Goal: Task Accomplishment & Management: Manage account settings

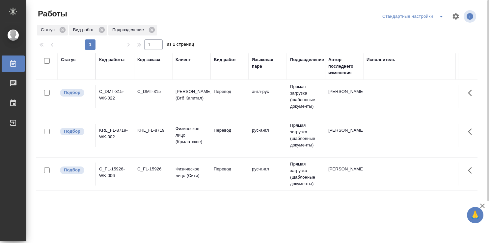
click at [243, 104] on td "Перевод" at bounding box center [229, 96] width 38 height 23
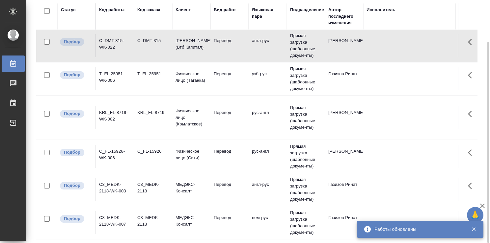
scroll to position [5, 0]
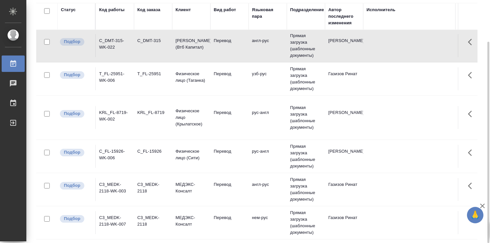
click at [247, 219] on td "Перевод" at bounding box center [229, 223] width 38 height 23
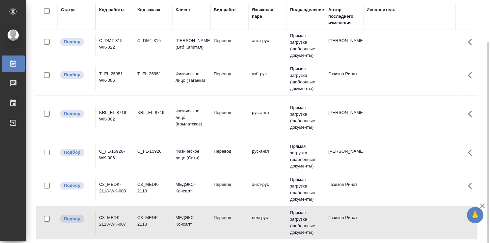
click at [247, 219] on td "Перевод" at bounding box center [229, 223] width 38 height 23
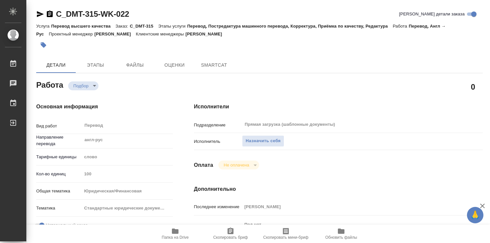
type textarea "x"
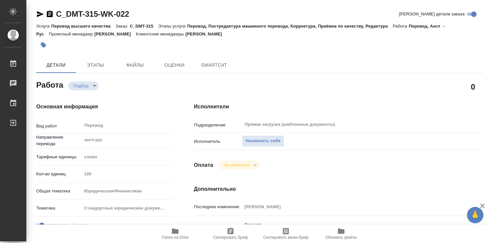
type textarea "x"
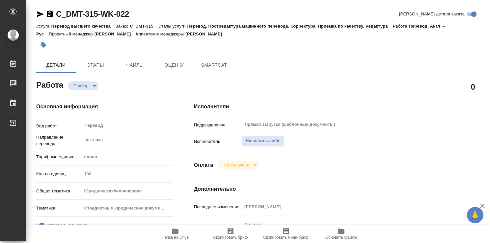
type textarea "x"
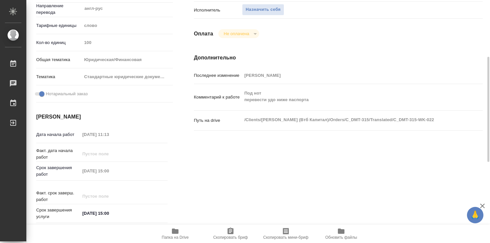
type textarea "x"
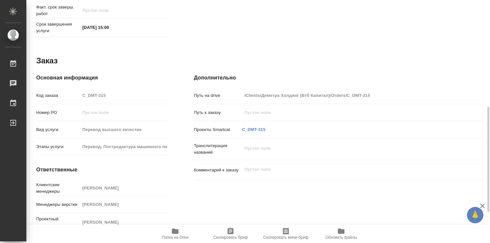
type textarea "x"
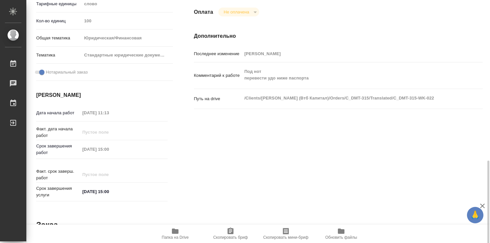
type textarea "x"
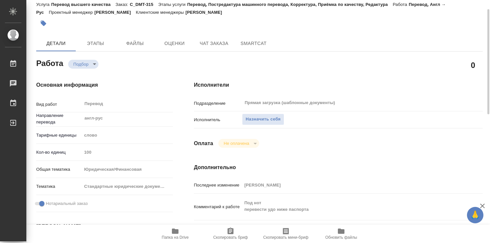
scroll to position [120, 0]
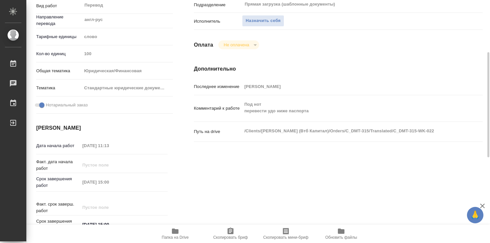
click at [172, 235] on icon "button" at bounding box center [175, 232] width 8 height 8
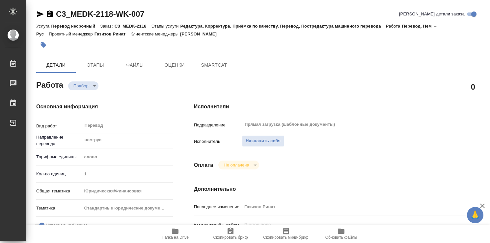
type textarea "x"
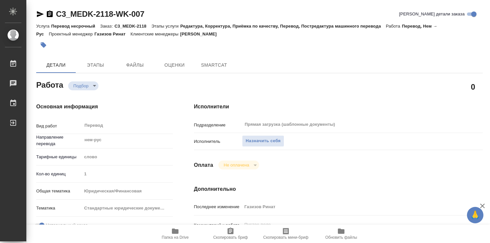
type textarea "x"
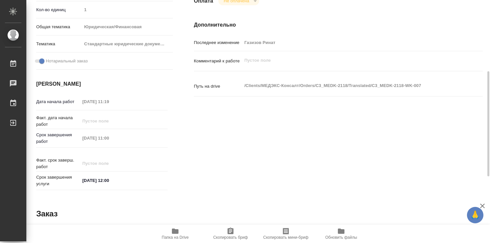
type textarea "x"
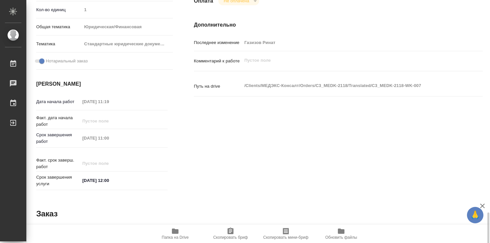
scroll to position [318, 0]
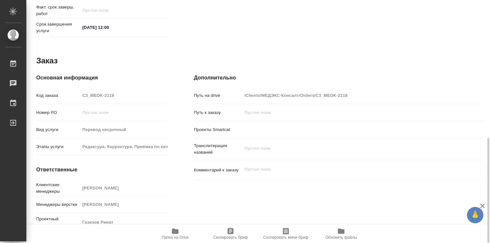
type textarea "x"
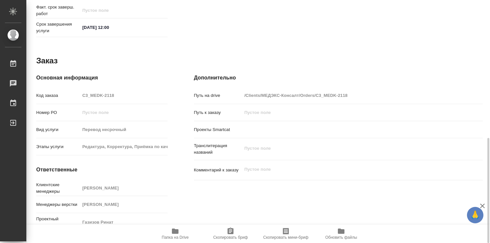
type textarea "x"
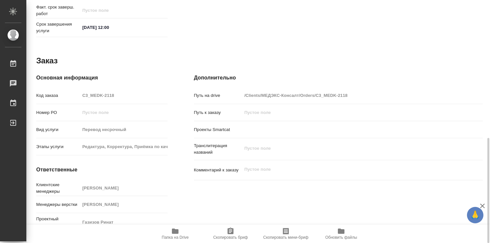
click at [182, 233] on span "Папка на Drive" at bounding box center [174, 234] width 47 height 13
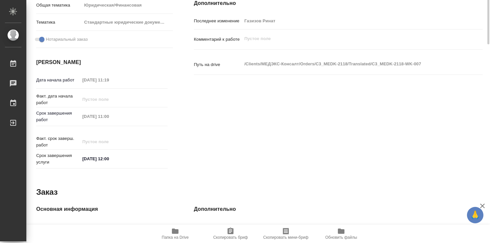
scroll to position [0, 0]
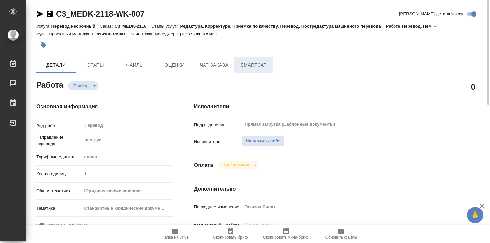
click at [250, 64] on span "SmartCat" at bounding box center [254, 65] width 32 height 8
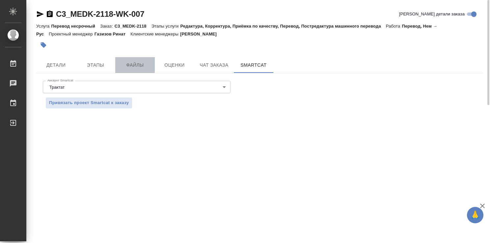
click at [145, 60] on button "Файлы" at bounding box center [134, 65] width 39 height 16
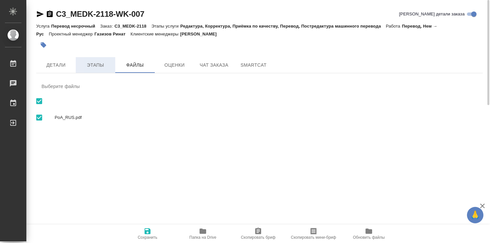
click at [100, 60] on button "Этапы" at bounding box center [95, 65] width 39 height 16
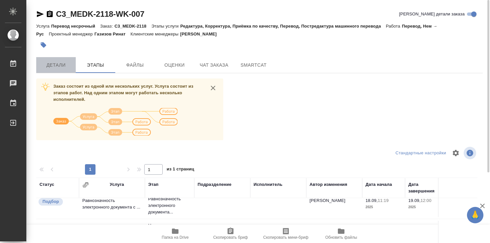
click at [69, 68] on span "Детали" at bounding box center [56, 65] width 32 height 8
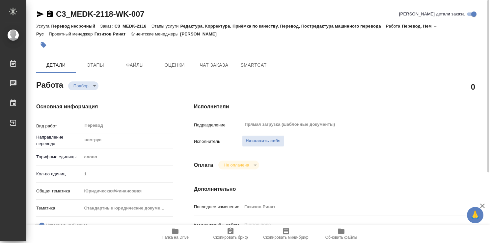
type textarea "x"
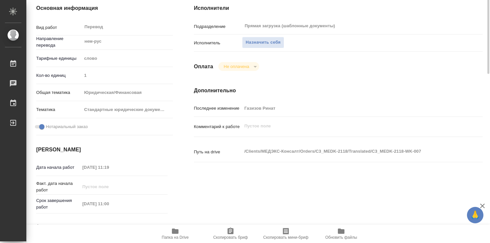
scroll to position [132, 0]
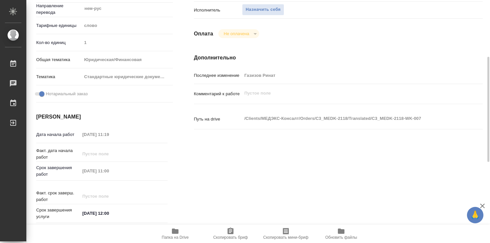
type textarea "x"
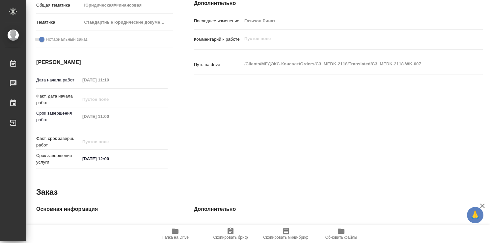
scroll to position [0, 0]
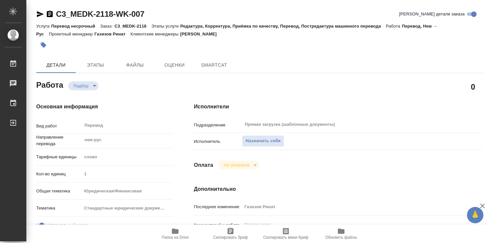
type textarea "x"
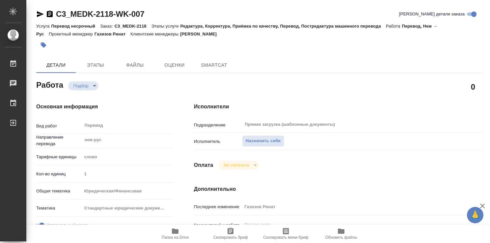
type textarea "x"
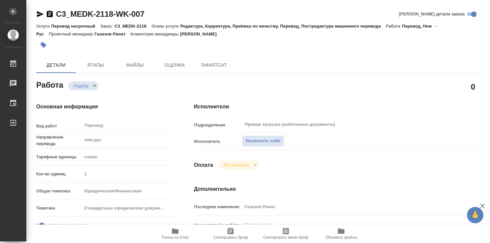
type textarea "x"
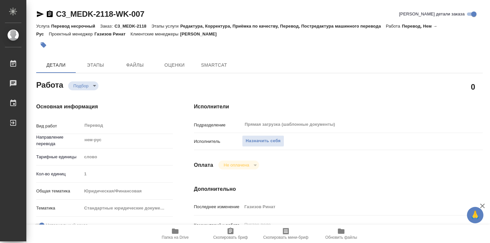
type textarea "x"
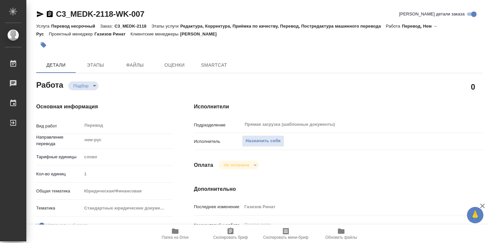
type textarea "x"
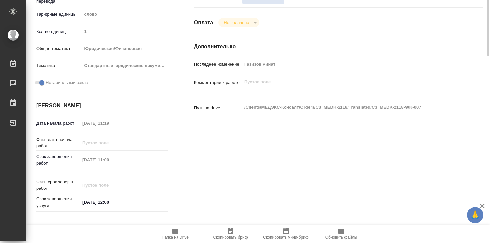
type textarea "x"
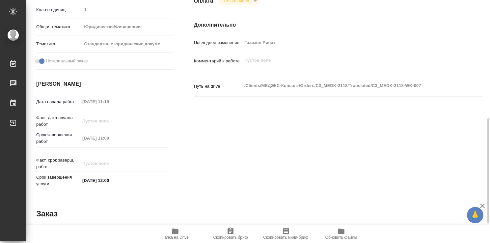
scroll to position [318, 0]
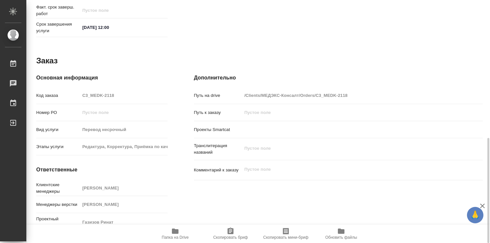
type textarea "x"
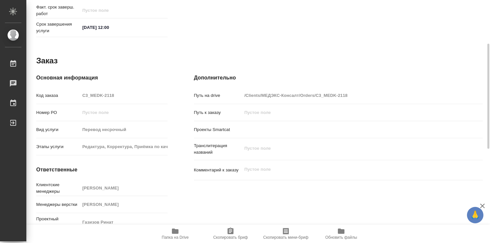
scroll to position [219, 0]
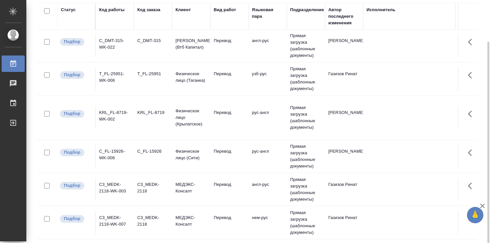
scroll to position [5, 0]
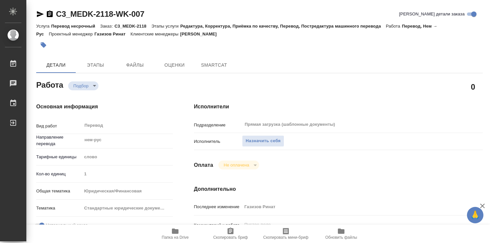
type textarea "x"
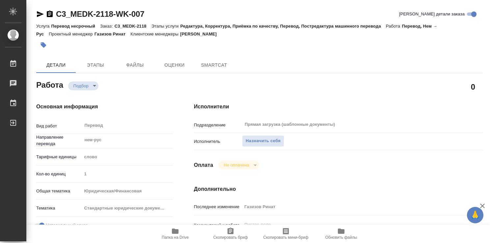
type textarea "x"
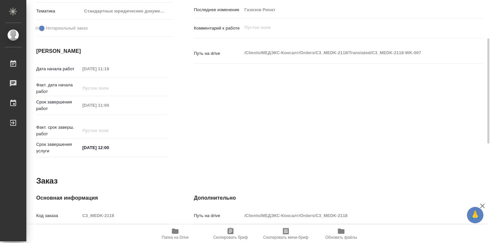
type textarea "x"
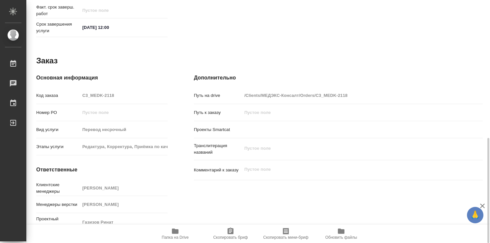
type textarea "x"
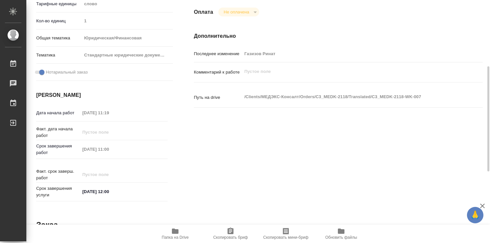
scroll to position [318, 0]
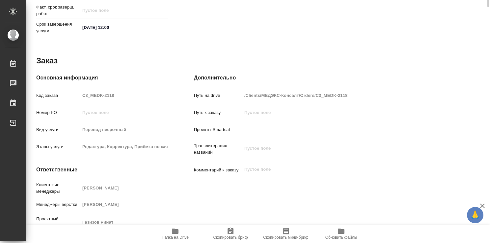
type textarea "x"
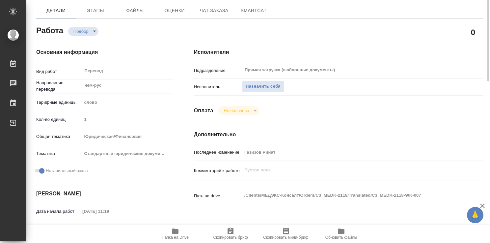
scroll to position [0, 0]
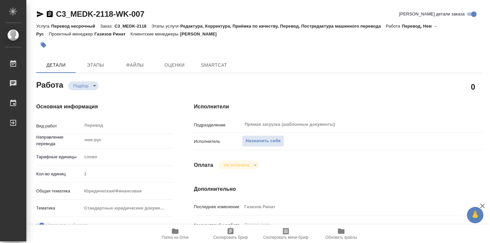
type textarea "x"
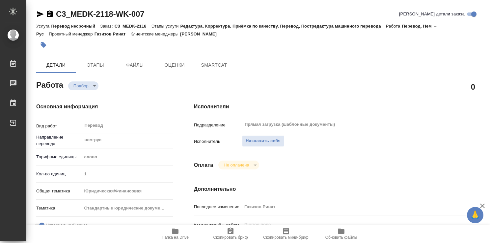
type textarea "x"
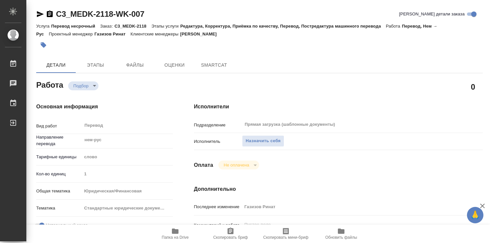
type textarea "x"
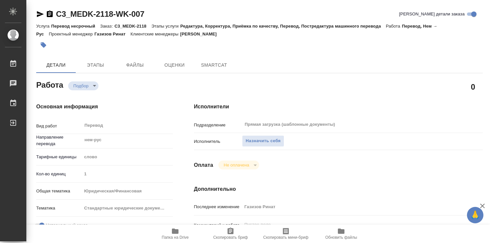
type textarea "x"
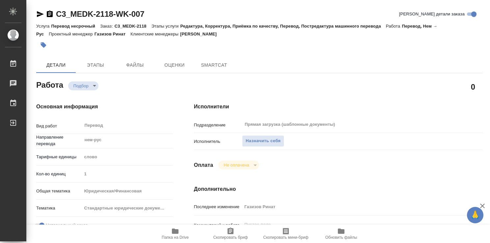
type textarea "x"
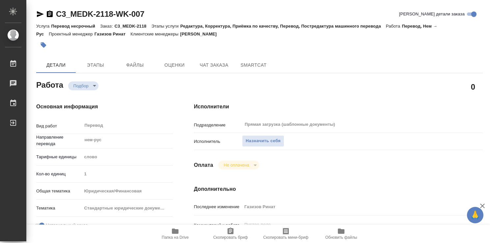
type textarea "x"
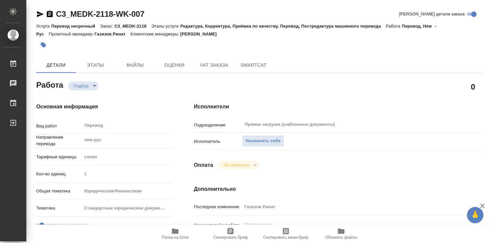
type textarea "x"
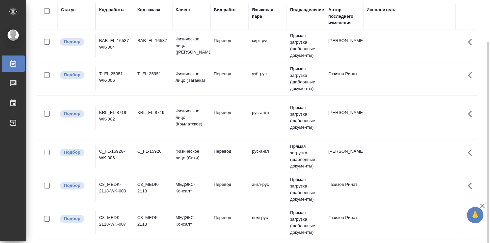
scroll to position [38, 0]
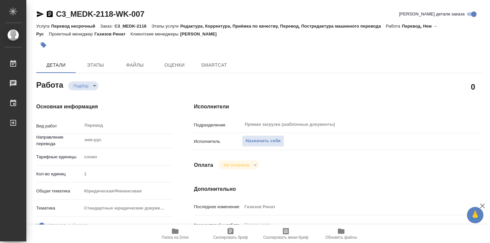
type textarea "x"
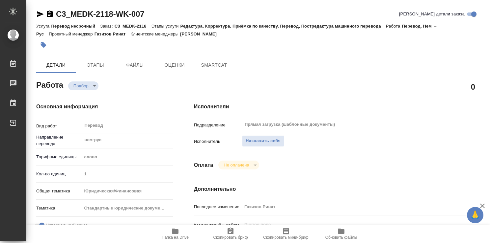
type textarea "x"
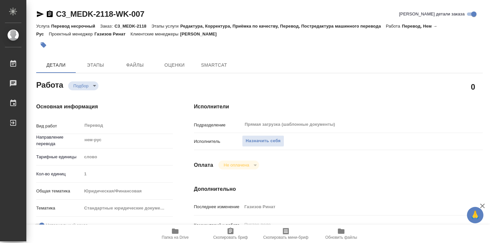
type textarea "x"
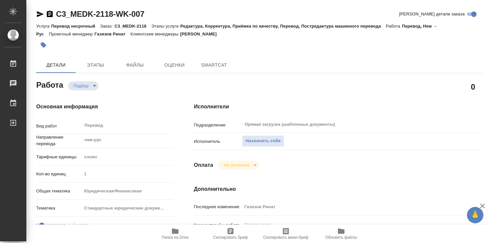
type textarea "x"
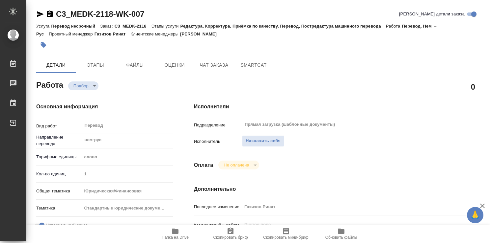
type textarea "x"
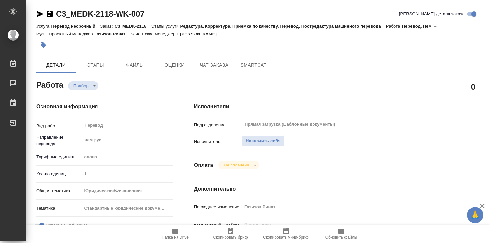
type textarea "x"
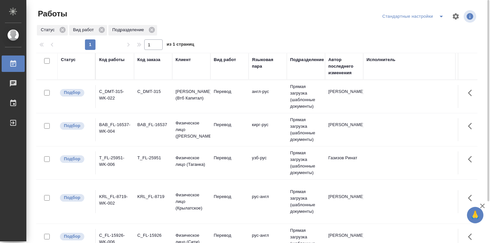
click at [247, 101] on td "Перевод" at bounding box center [229, 96] width 38 height 23
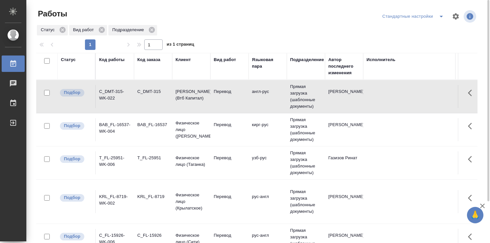
click at [247, 101] on td "Перевод" at bounding box center [229, 96] width 38 height 23
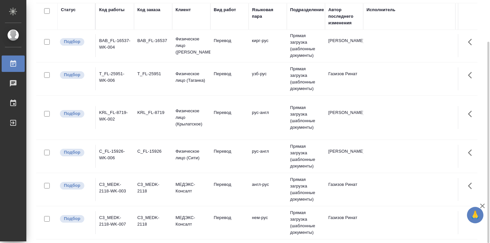
scroll to position [38, 0]
click at [262, 118] on td "рус-англ" at bounding box center [267, 117] width 38 height 23
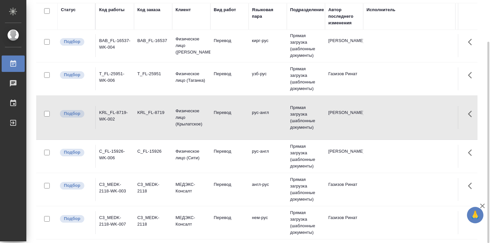
click at [262, 118] on td "рус-англ" at bounding box center [267, 117] width 38 height 23
click at [259, 151] on td "рус-англ" at bounding box center [267, 156] width 38 height 23
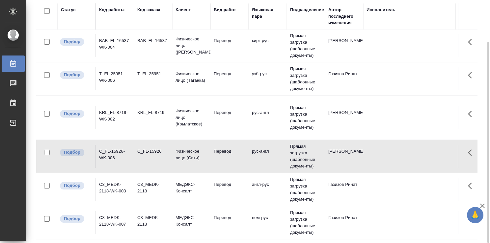
click at [259, 151] on td "рус-англ" at bounding box center [267, 156] width 38 height 23
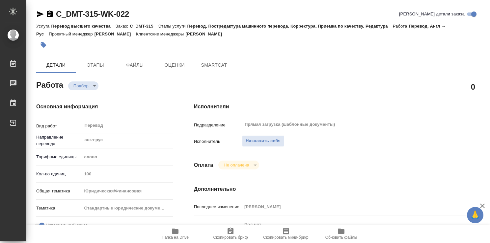
type textarea "x"
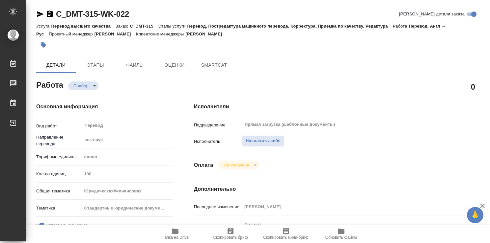
type textarea "x"
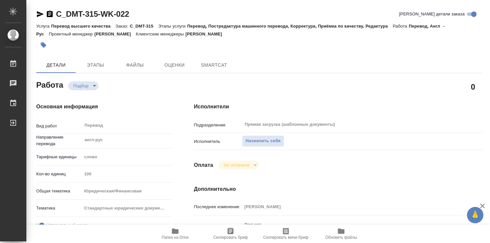
type textarea "x"
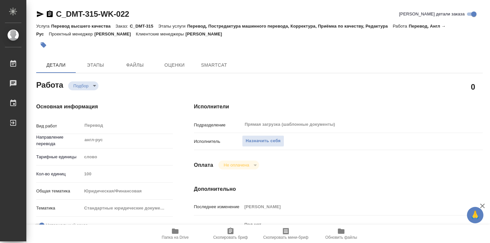
type textarea "x"
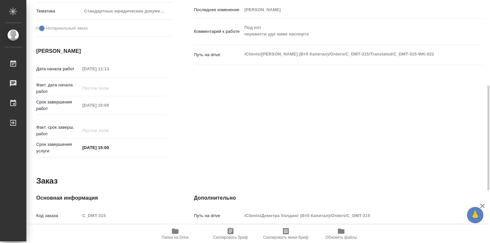
type textarea "x"
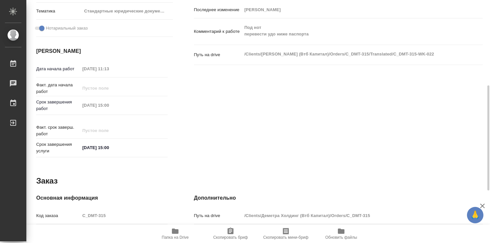
scroll to position [318, 0]
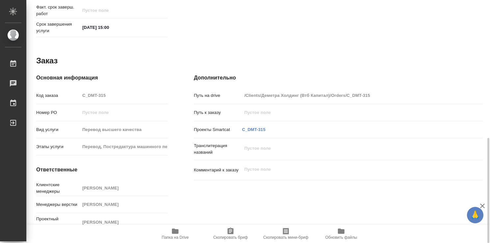
type textarea "x"
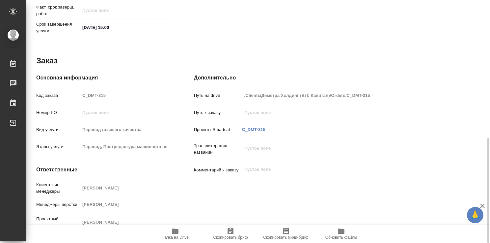
scroll to position [153, 0]
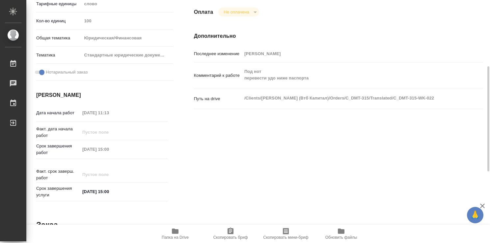
type textarea "x"
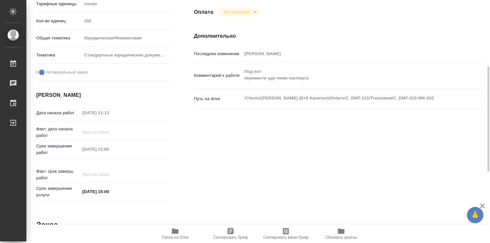
scroll to position [318, 0]
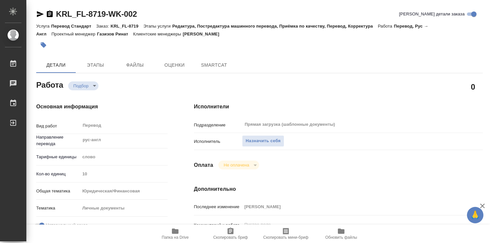
type textarea "x"
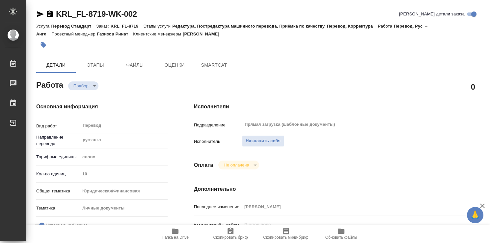
type textarea "x"
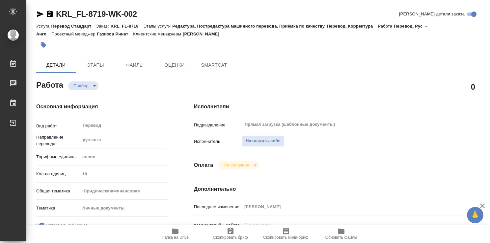
type textarea "x"
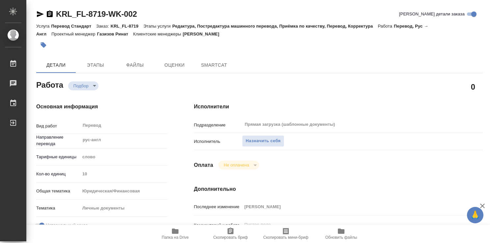
type textarea "x"
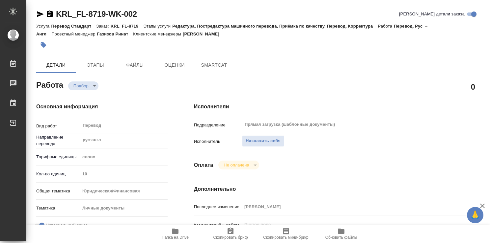
type textarea "x"
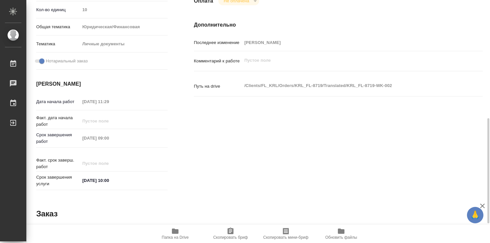
scroll to position [318, 0]
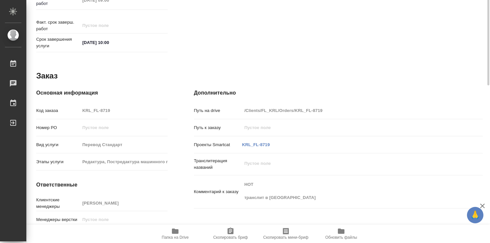
type textarea "x"
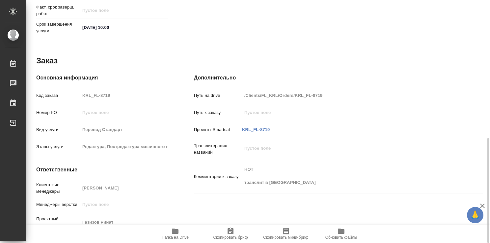
type textarea "x"
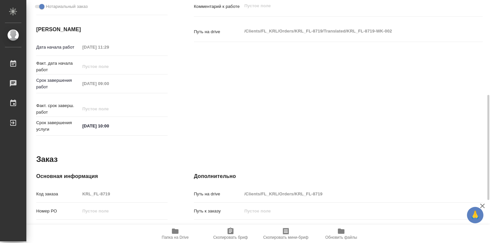
type textarea "x"
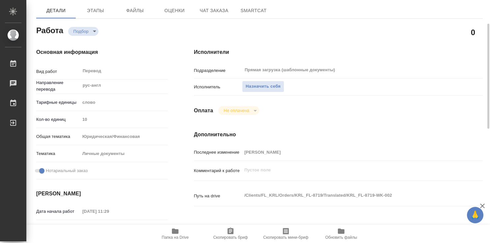
scroll to position [0, 0]
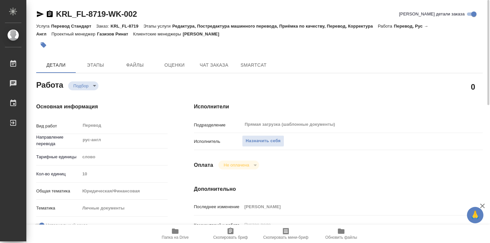
click at [178, 235] on icon "button" at bounding box center [175, 232] width 8 height 8
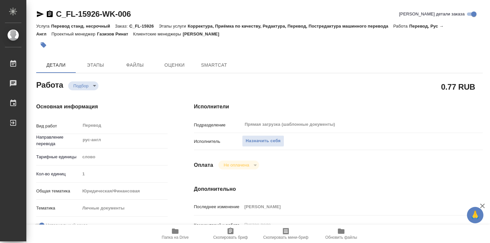
type textarea "x"
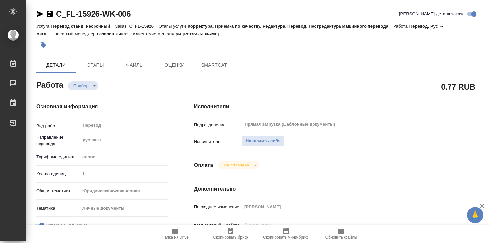
type textarea "x"
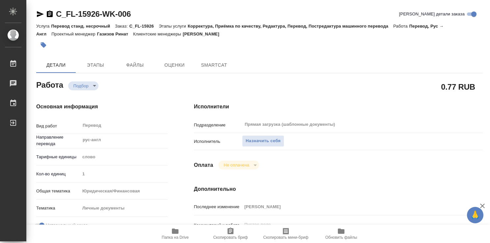
type textarea "x"
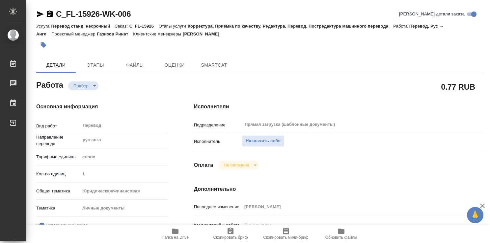
type textarea "x"
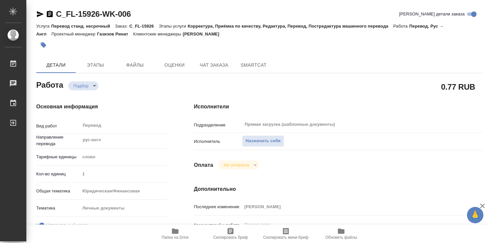
type textarea "x"
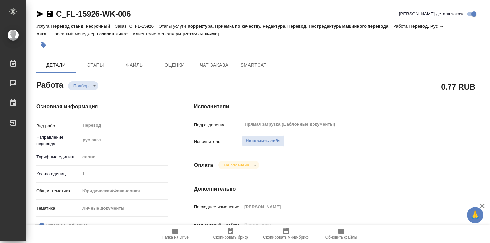
type textarea "x"
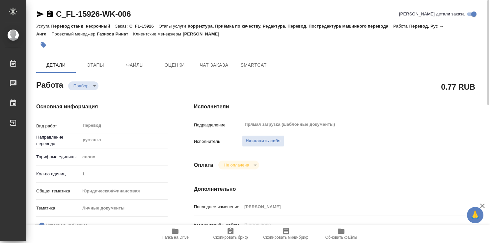
click at [173, 231] on icon "button" at bounding box center [175, 231] width 7 height 5
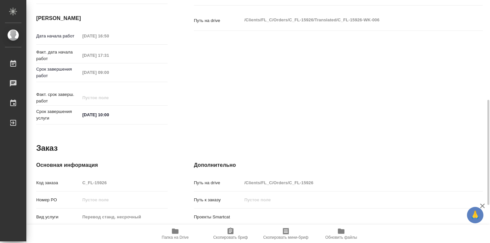
scroll to position [318, 0]
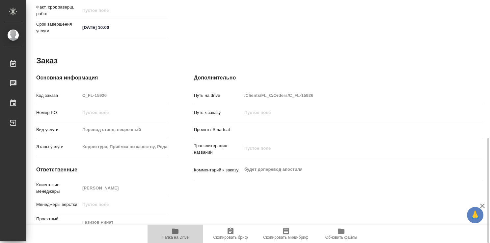
click at [176, 233] on icon "button" at bounding box center [175, 231] width 7 height 5
click at [178, 235] on icon "button" at bounding box center [175, 232] width 8 height 8
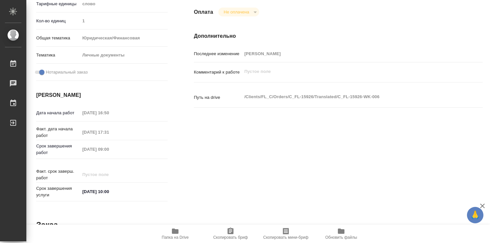
scroll to position [0, 0]
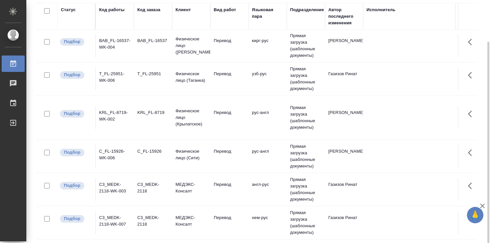
scroll to position [38, 0]
click at [165, 193] on td "C3_MEDK-2118" at bounding box center [153, 189] width 38 height 23
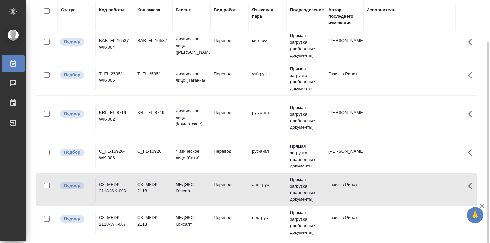
click at [165, 193] on td "C3_MEDK-2118" at bounding box center [153, 189] width 38 height 23
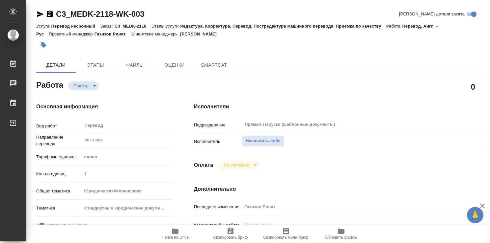
type textarea "x"
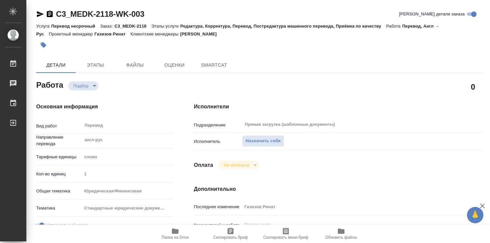
type textarea "x"
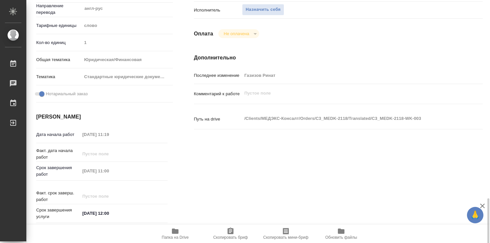
type textarea "x"
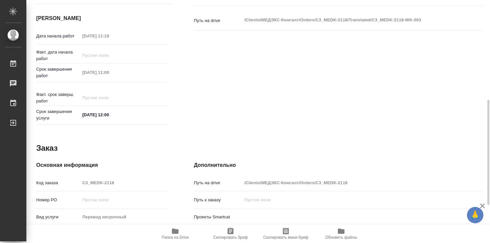
scroll to position [318, 0]
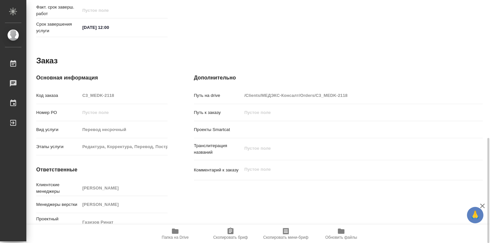
type textarea "x"
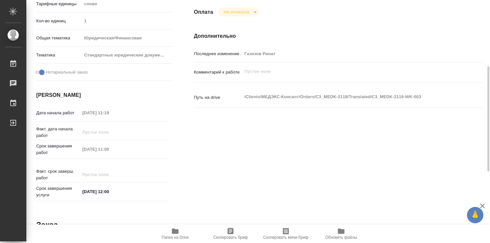
type textarea "x"
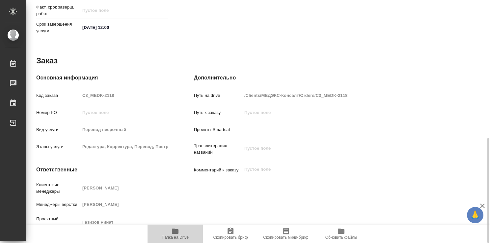
click at [176, 232] on icon "button" at bounding box center [175, 231] width 7 height 5
click at [170, 233] on span "Папка на Drive" at bounding box center [174, 234] width 47 height 13
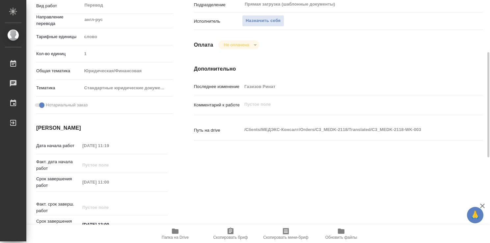
scroll to position [0, 0]
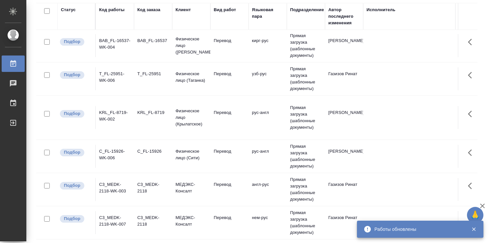
scroll to position [38, 0]
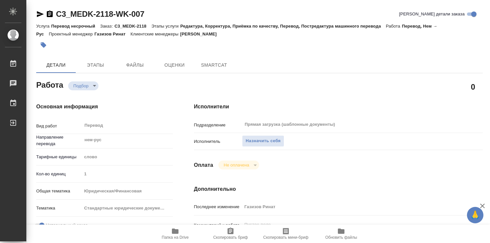
type textarea "x"
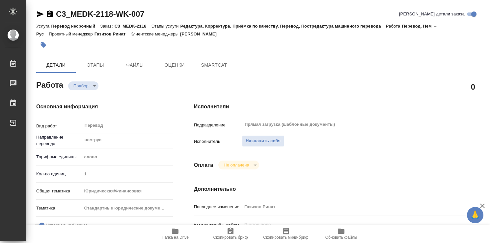
type textarea "x"
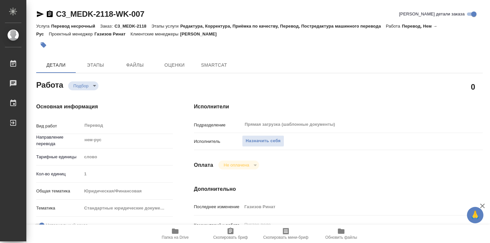
type textarea "x"
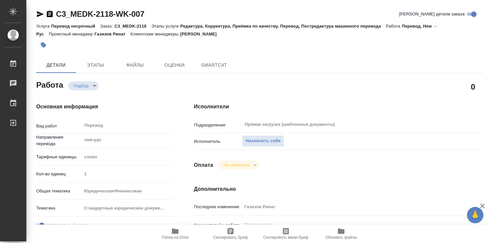
type textarea "x"
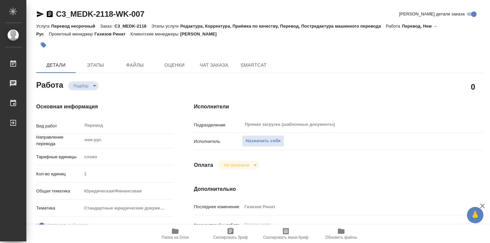
type textarea "x"
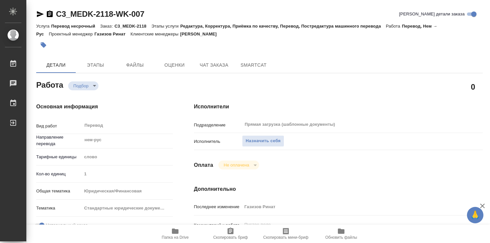
type textarea "x"
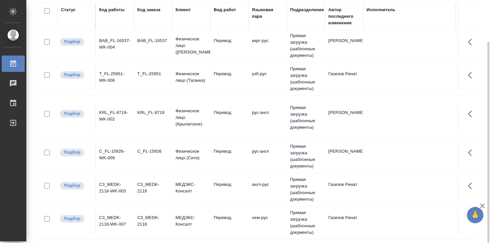
scroll to position [38, 0]
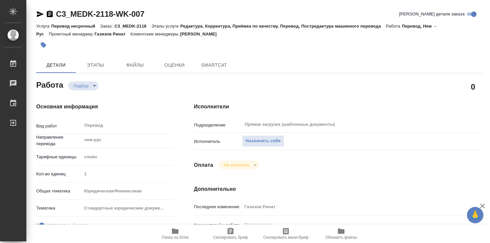
type textarea "x"
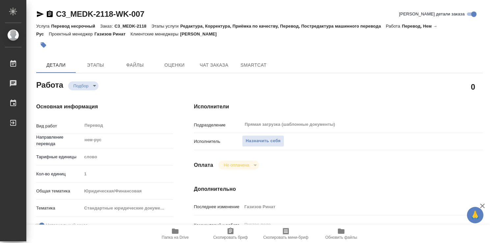
type textarea "x"
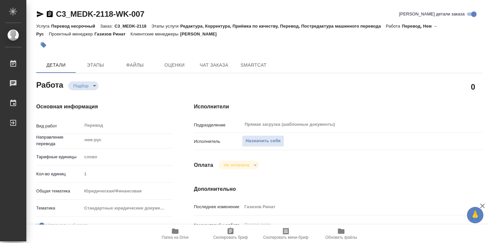
type textarea "x"
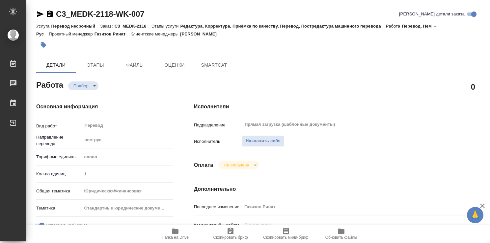
type textarea "x"
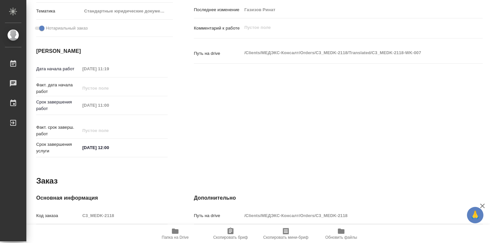
type textarea "x"
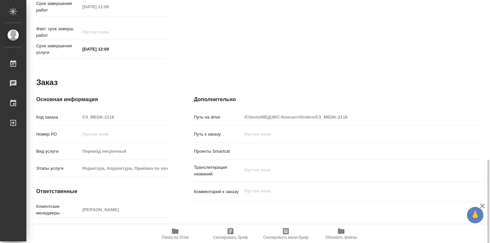
scroll to position [318, 0]
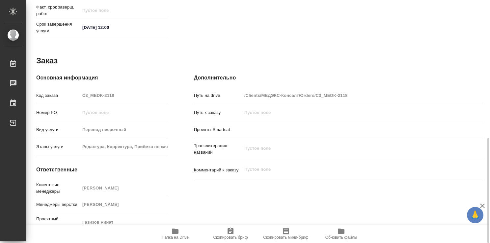
type textarea "x"
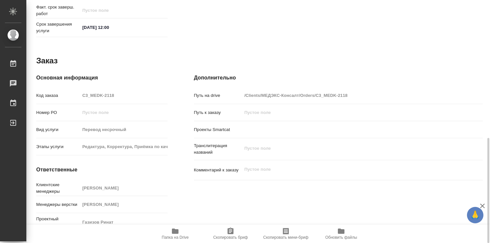
type textarea "x"
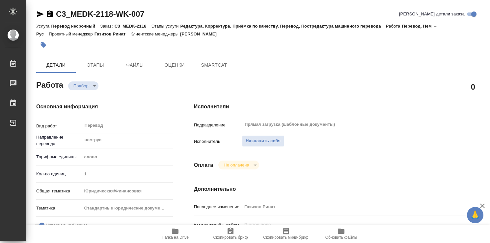
type textarea "x"
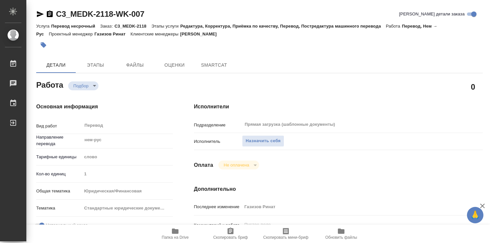
type textarea "x"
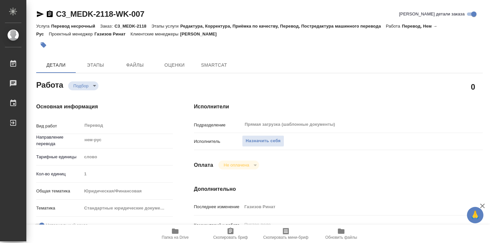
type textarea "x"
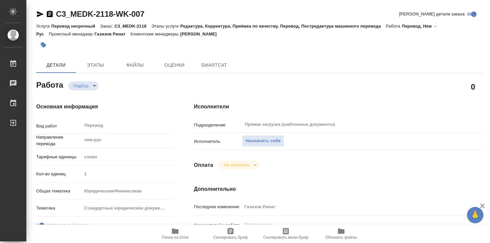
type textarea "x"
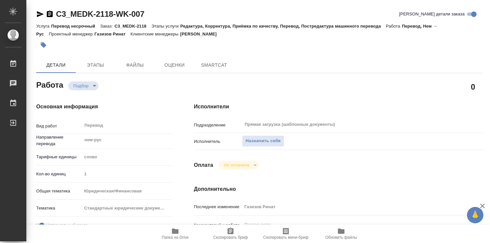
type textarea "x"
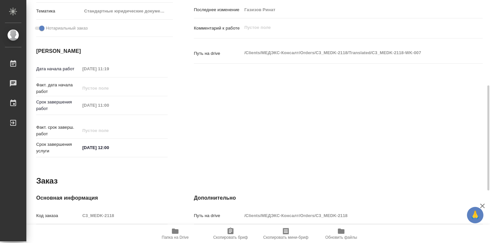
scroll to position [318, 0]
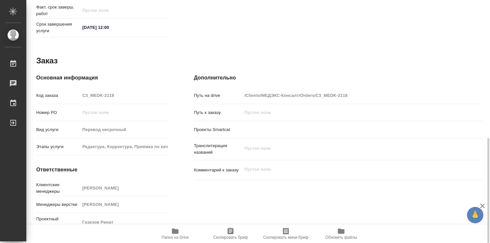
type textarea "x"
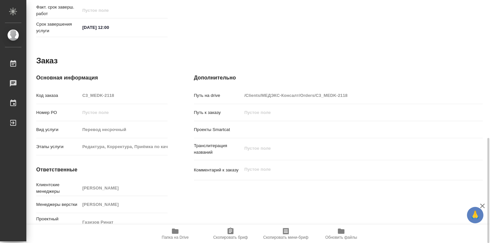
type textarea "x"
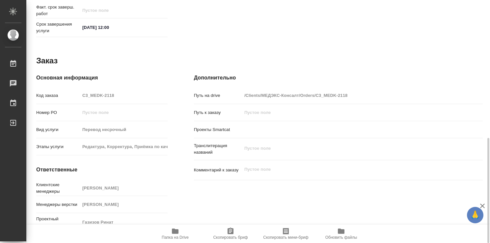
click at [175, 234] on icon "button" at bounding box center [175, 231] width 7 height 5
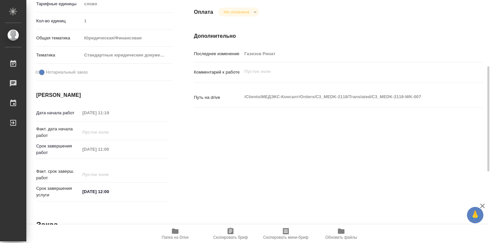
scroll to position [0, 0]
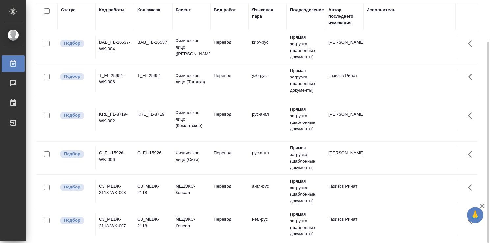
scroll to position [38, 0]
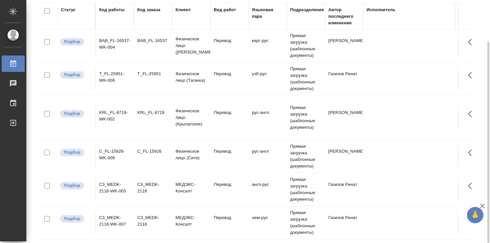
scroll to position [38, 0]
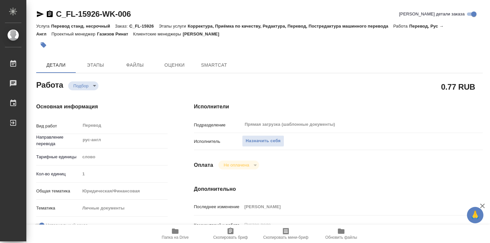
type textarea "x"
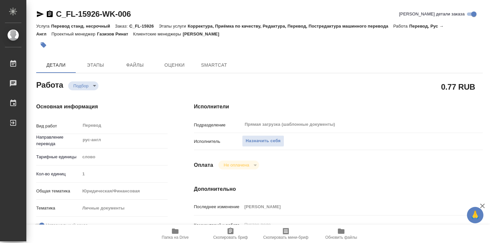
type textarea "x"
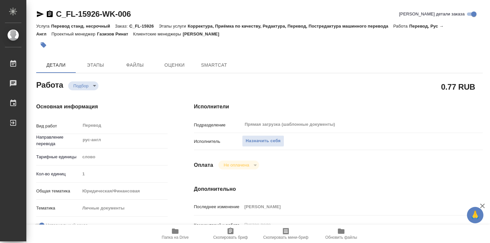
type textarea "x"
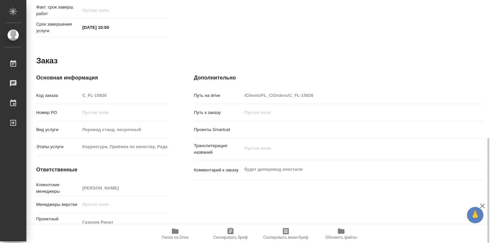
type textarea "x"
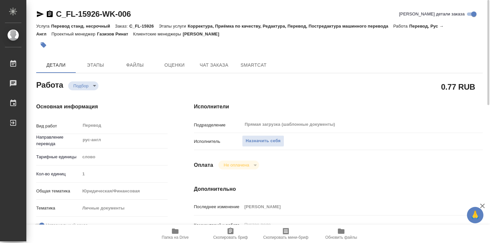
type textarea "x"
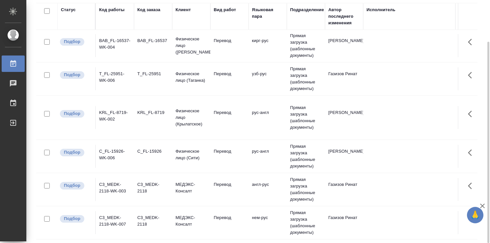
scroll to position [38, 0]
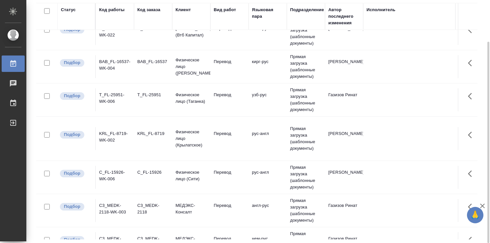
scroll to position [38, 0]
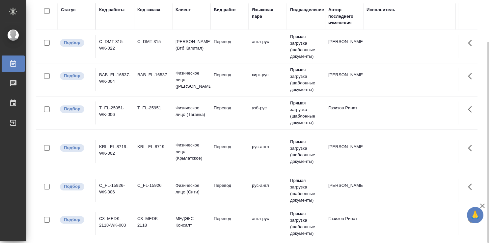
scroll to position [38, 0]
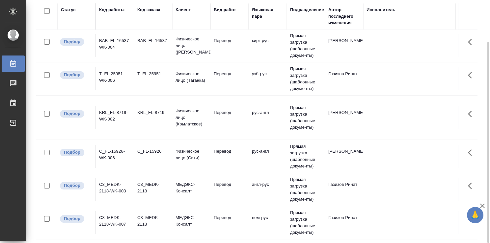
scroll to position [72, 0]
click at [225, 158] on td "Перевод" at bounding box center [229, 156] width 38 height 23
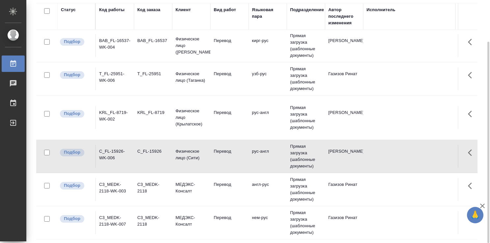
click at [225, 158] on td "Перевод" at bounding box center [229, 156] width 38 height 23
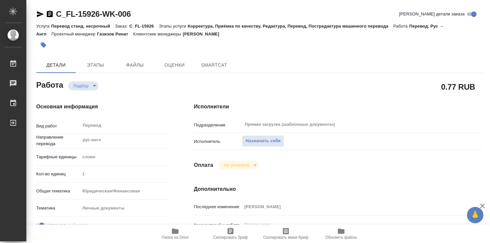
type textarea "x"
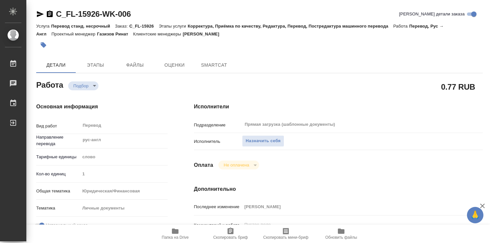
type textarea "x"
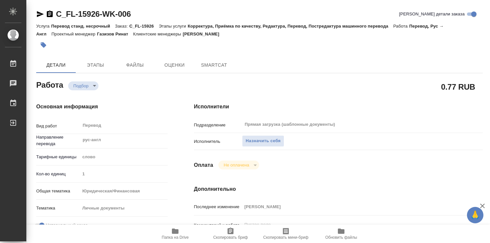
type textarea "x"
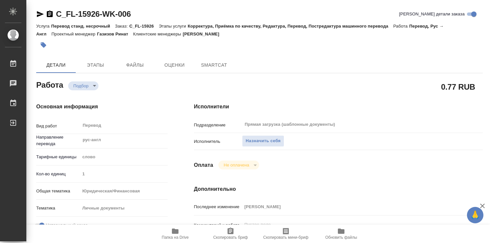
type textarea "x"
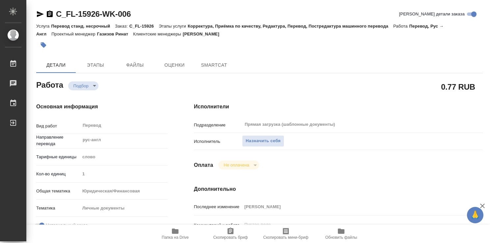
type textarea "x"
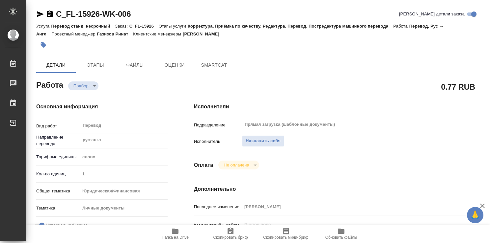
type textarea "x"
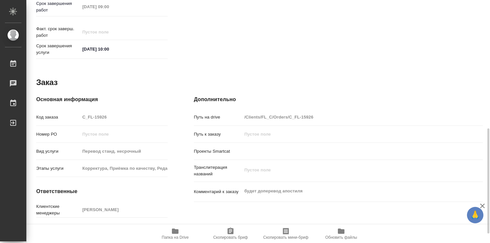
scroll to position [318, 0]
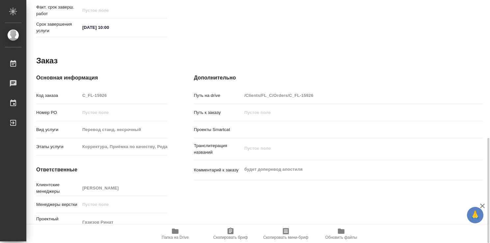
type textarea "x"
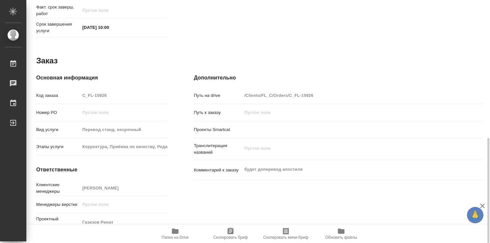
type textarea "x"
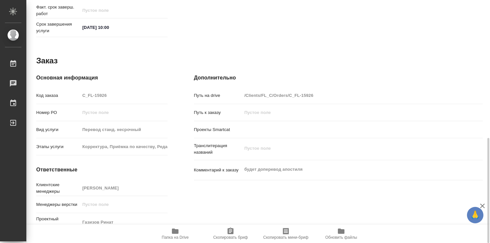
click at [174, 233] on icon "button" at bounding box center [175, 231] width 7 height 5
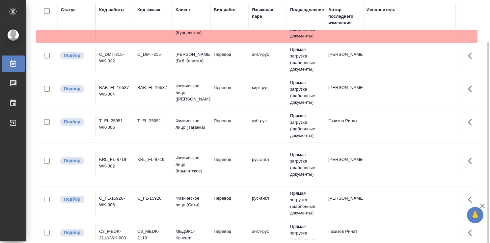
scroll to position [72, 0]
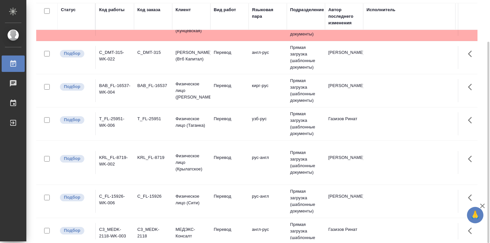
scroll to position [72, 0]
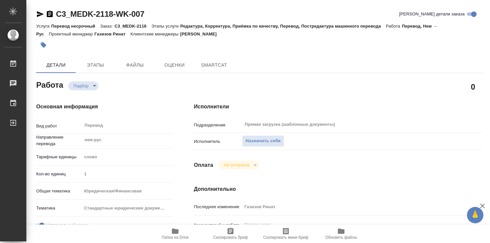
type textarea "x"
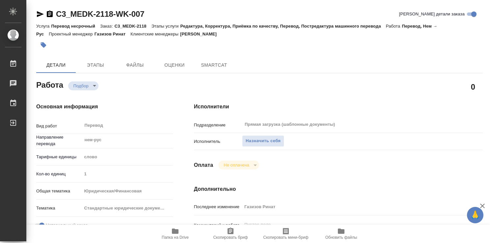
type textarea "x"
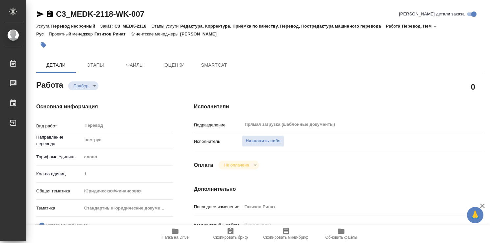
type textarea "x"
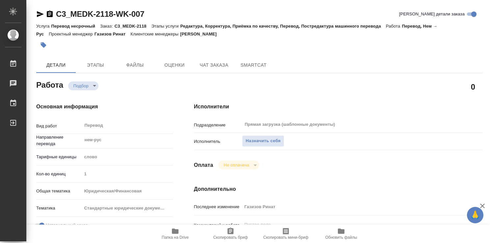
type textarea "x"
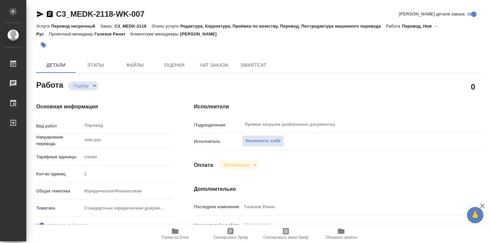
type textarea "x"
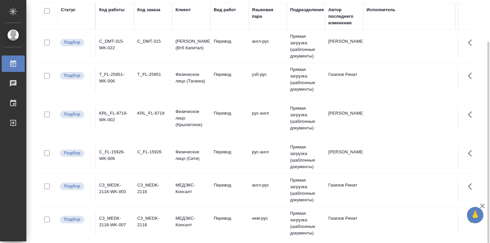
scroll to position [38, 0]
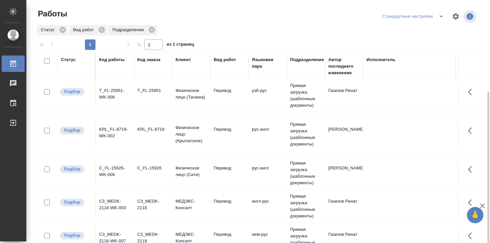
scroll to position [50, 0]
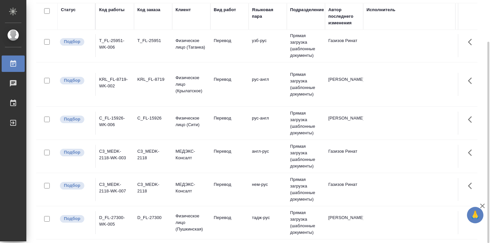
scroll to position [38, 0]
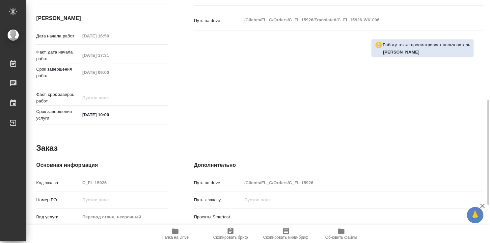
scroll to position [318, 0]
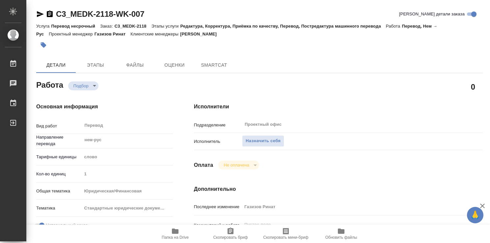
type textarea "x"
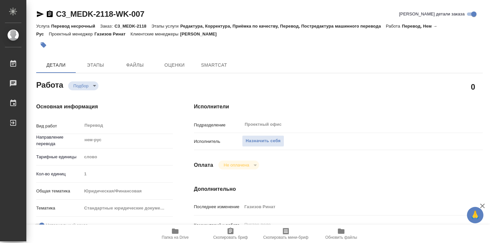
type textarea "x"
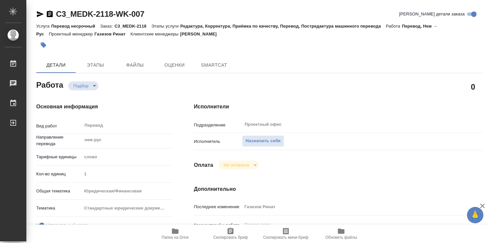
type textarea "x"
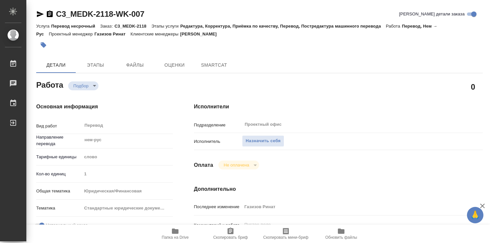
type textarea "x"
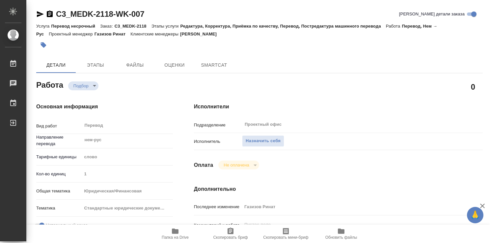
type textarea "x"
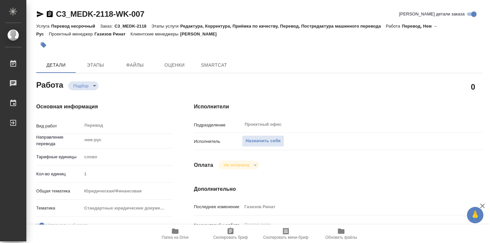
type textarea "x"
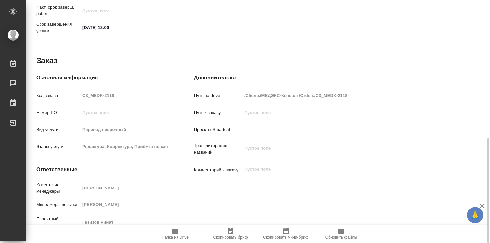
type textarea "x"
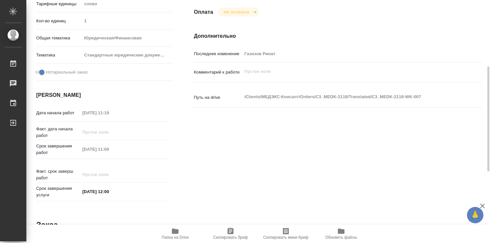
scroll to position [22, 0]
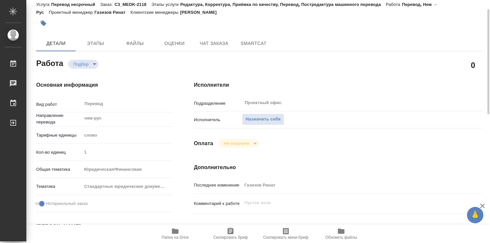
type textarea "x"
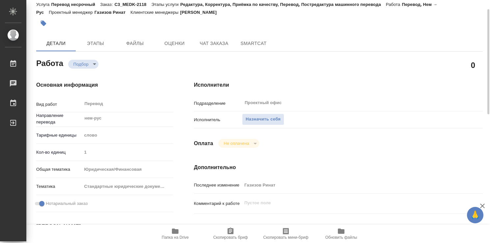
scroll to position [0, 0]
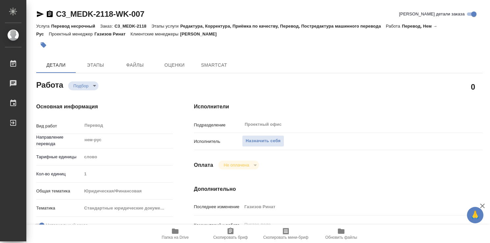
type textarea "x"
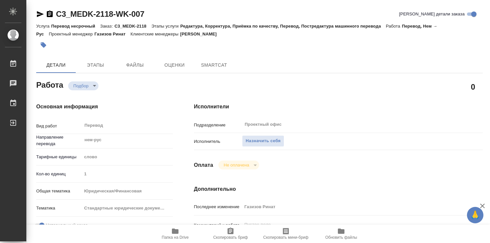
type textarea "x"
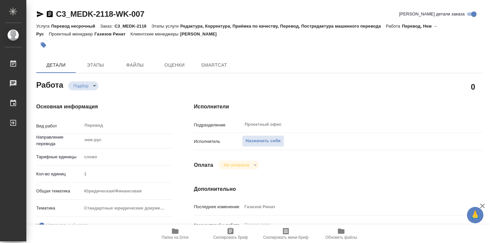
type textarea "x"
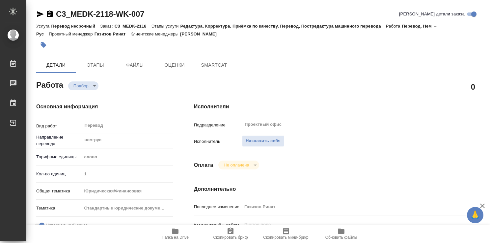
type textarea "x"
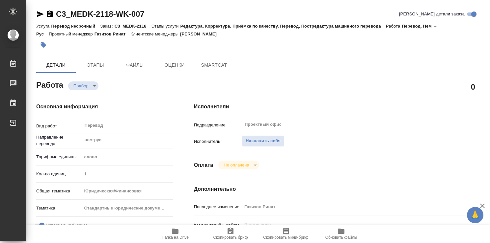
type textarea "x"
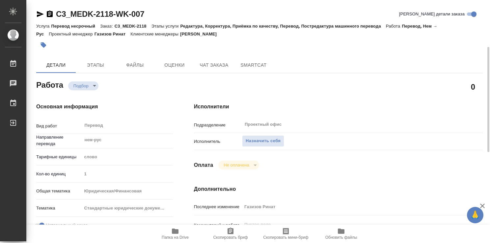
type textarea "x"
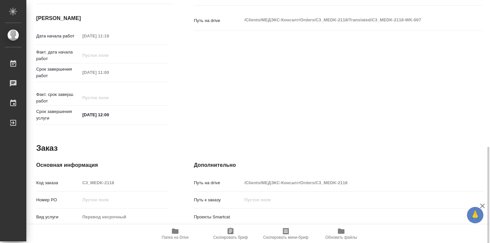
scroll to position [318, 0]
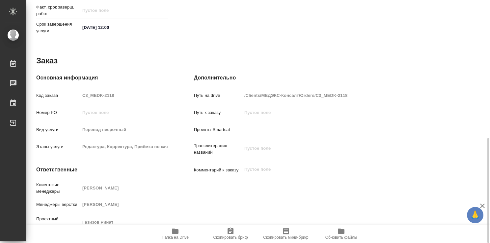
type textarea "x"
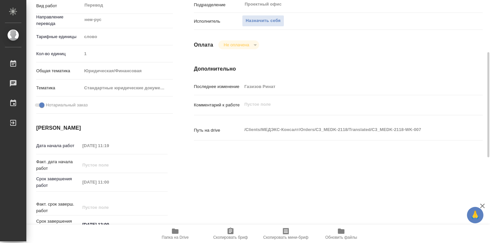
scroll to position [0, 0]
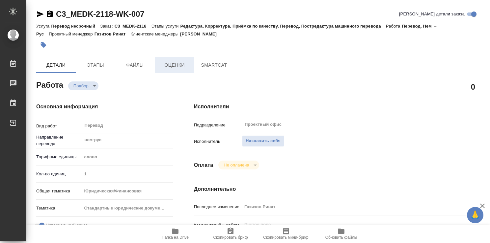
type textarea "x"
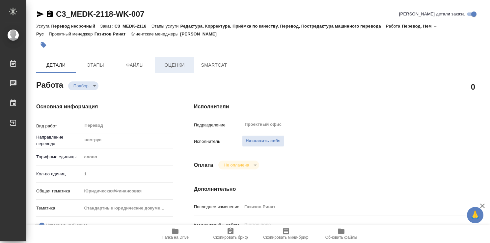
type textarea "x"
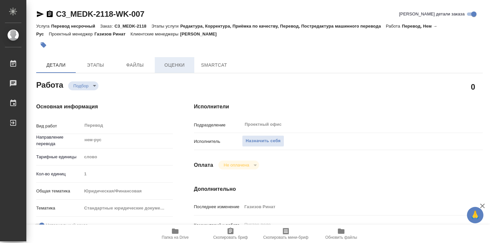
type textarea "x"
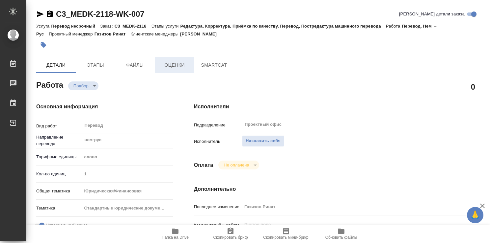
type textarea "x"
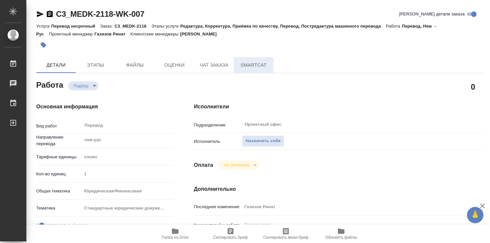
type textarea "x"
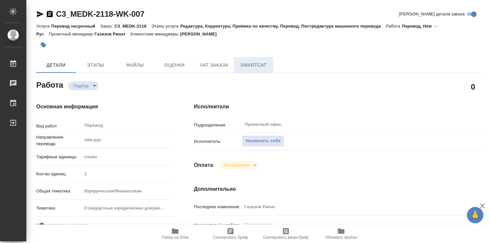
click at [248, 63] on span "SmartCat" at bounding box center [254, 65] width 32 height 8
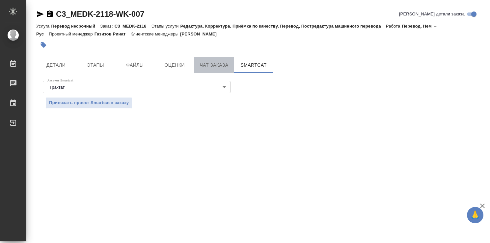
click at [215, 61] on button "Чат заказа" at bounding box center [213, 65] width 39 height 16
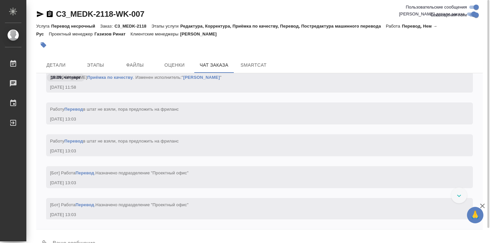
scroll to position [4197, 0]
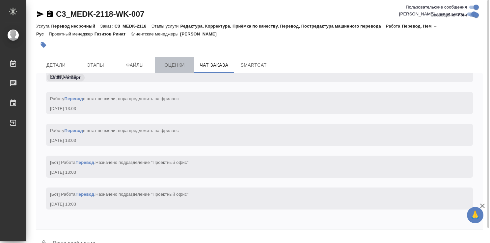
click at [165, 62] on span "Оценки" at bounding box center [175, 65] width 32 height 8
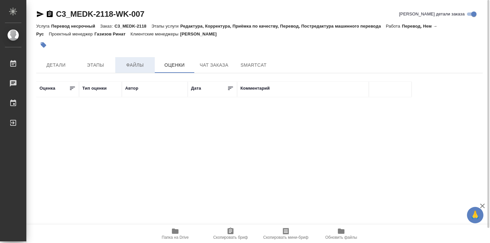
click at [124, 65] on span "Файлы" at bounding box center [135, 65] width 32 height 8
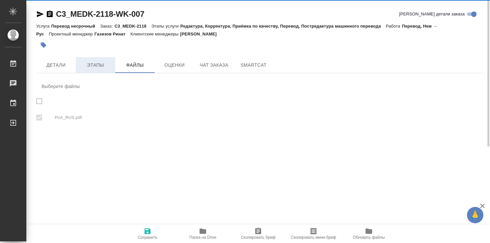
checkbox input "true"
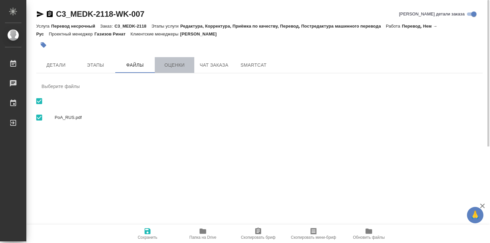
click at [177, 67] on span "Оценки" at bounding box center [175, 65] width 32 height 8
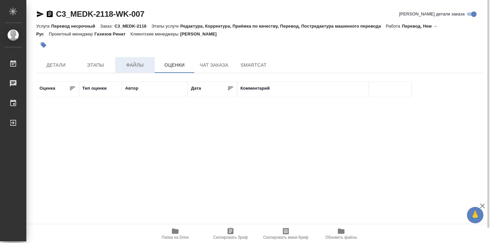
click at [127, 68] on span "Файлы" at bounding box center [135, 65] width 32 height 8
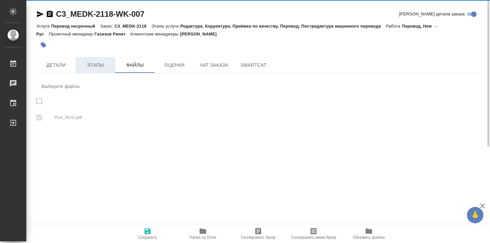
checkbox input "true"
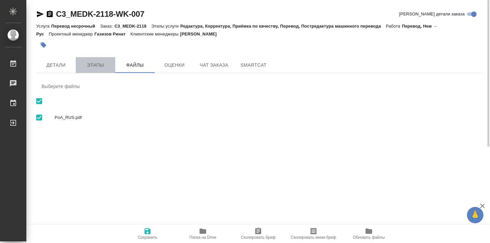
click at [92, 64] on span "Этапы" at bounding box center [96, 65] width 32 height 8
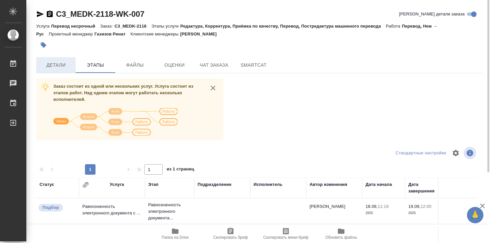
click at [54, 63] on span "Детали" at bounding box center [56, 65] width 32 height 8
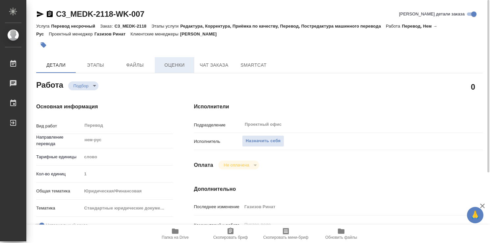
type textarea "x"
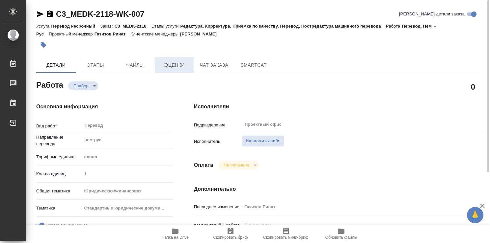
type textarea "x"
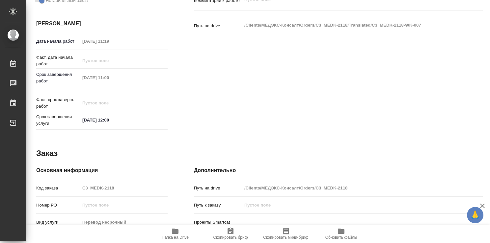
type textarea "x"
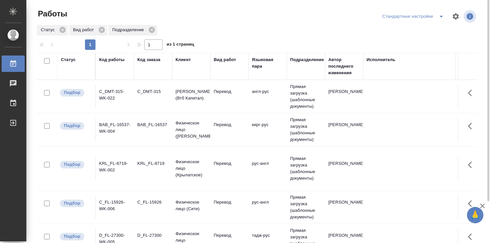
scroll to position [50, 0]
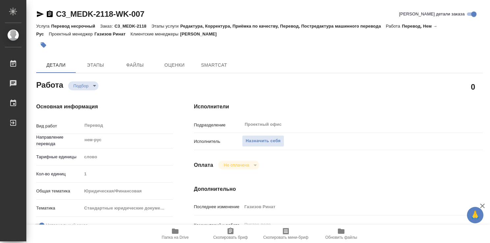
type textarea "x"
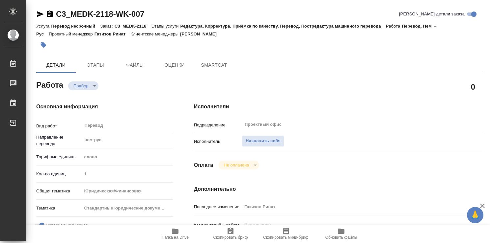
type textarea "x"
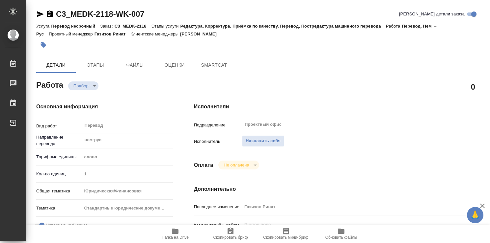
type textarea "x"
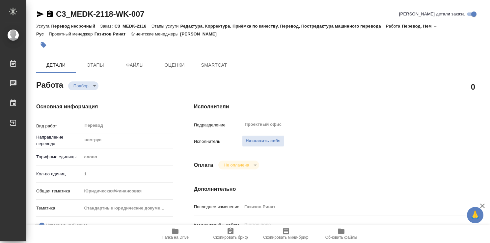
type textarea "x"
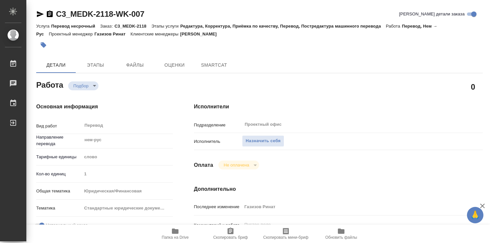
type textarea "x"
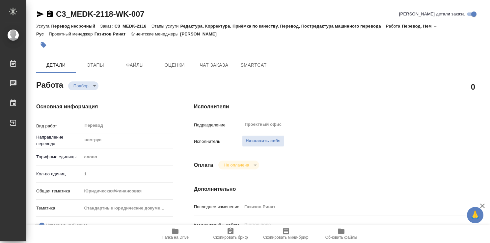
type textarea "x"
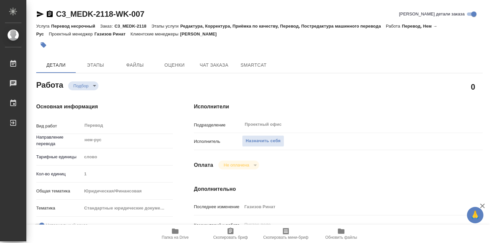
type textarea "x"
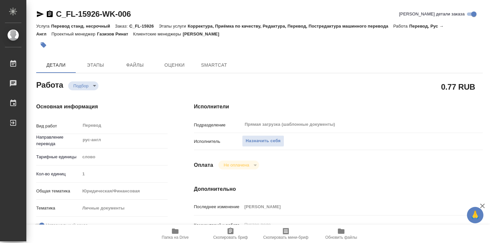
type textarea "x"
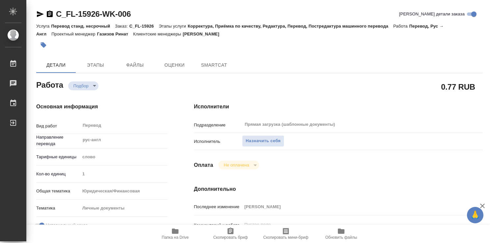
type textarea "x"
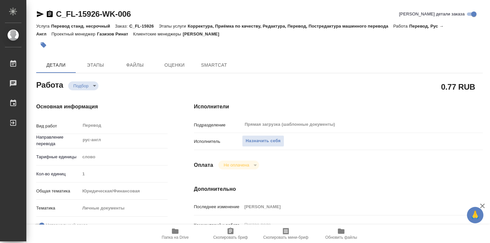
type textarea "x"
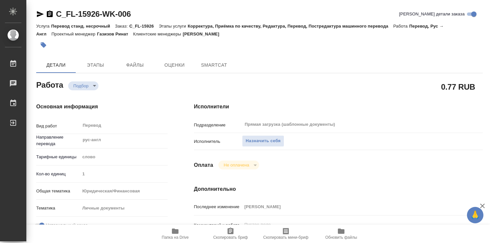
type textarea "x"
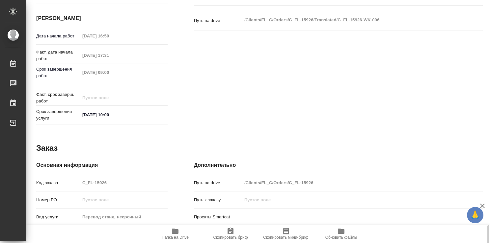
scroll to position [318, 0]
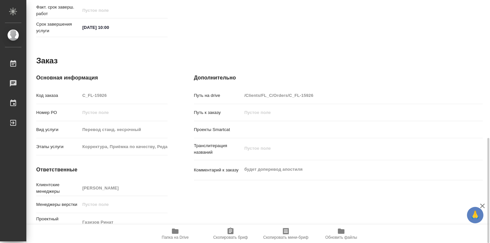
type textarea "x"
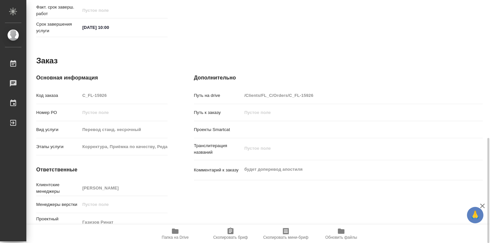
type textarea "x"
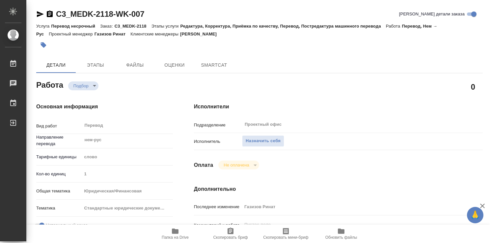
type textarea "x"
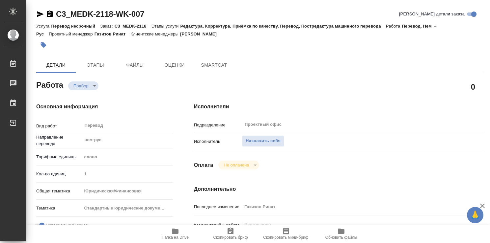
type textarea "x"
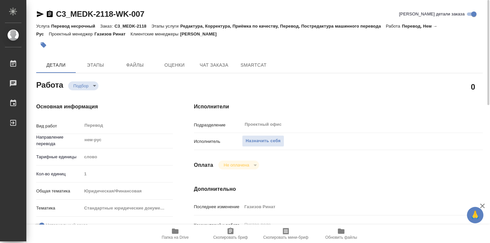
type textarea "x"
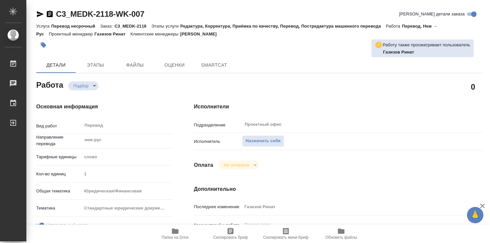
type textarea "x"
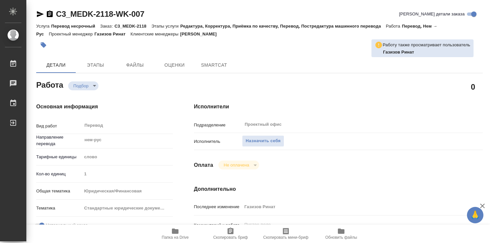
type textarea "x"
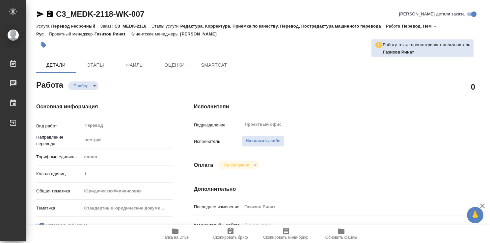
type textarea "x"
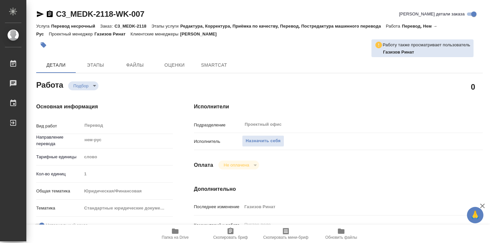
type textarea "x"
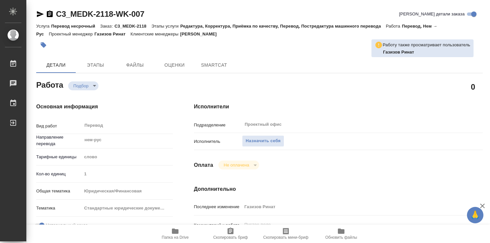
type textarea "x"
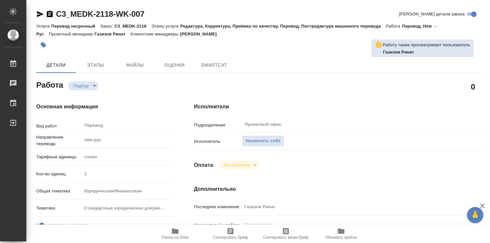
type textarea "x"
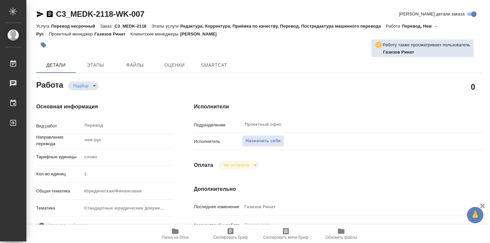
type textarea "x"
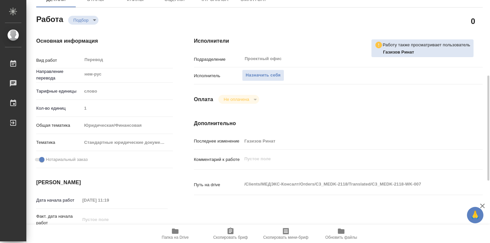
scroll to position [99, 0]
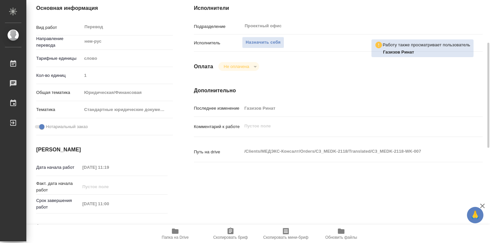
type textarea "x"
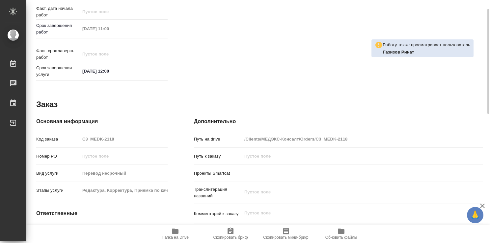
type textarea "x"
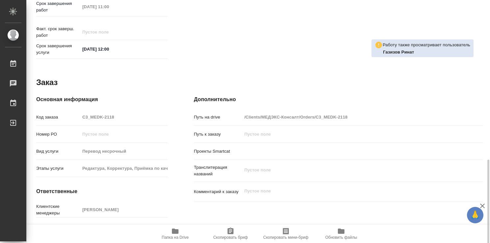
scroll to position [318, 0]
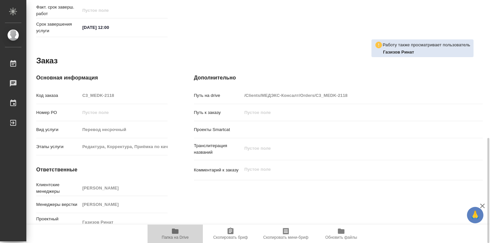
click at [178, 230] on icon "button" at bounding box center [175, 231] width 7 height 5
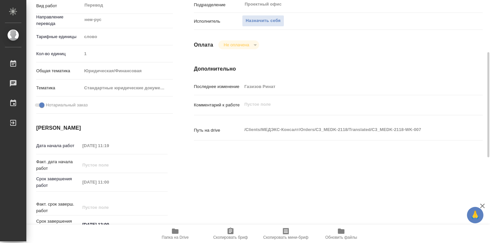
scroll to position [0, 0]
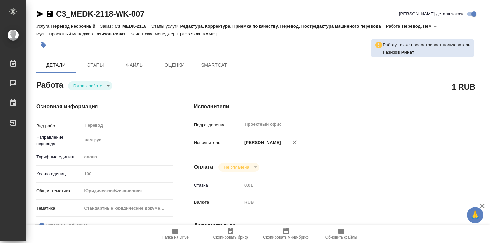
type textarea "x"
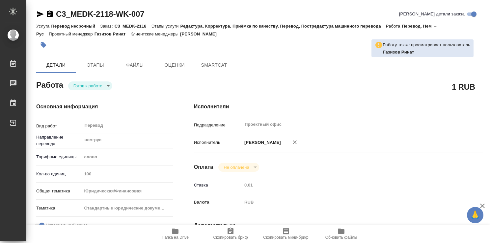
type textarea "x"
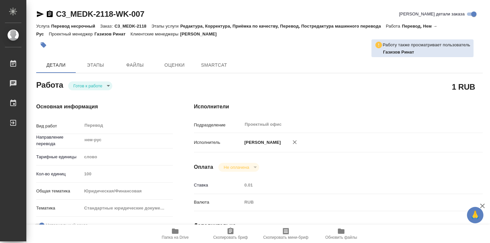
type textarea "x"
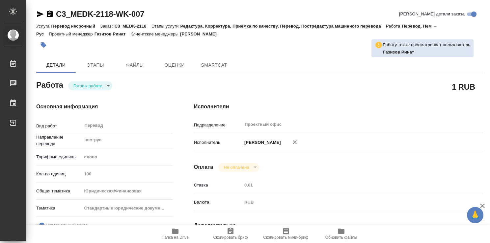
type textarea "x"
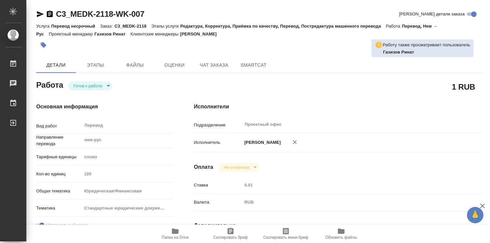
type textarea "x"
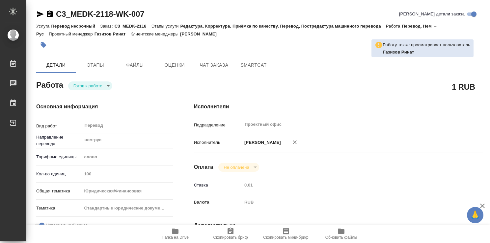
type textarea "x"
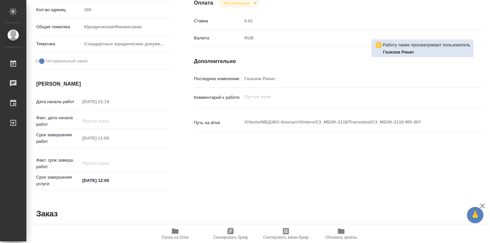
scroll to position [197, 0]
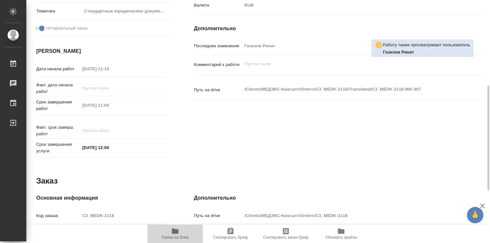
click at [171, 234] on icon "button" at bounding box center [175, 232] width 8 height 8
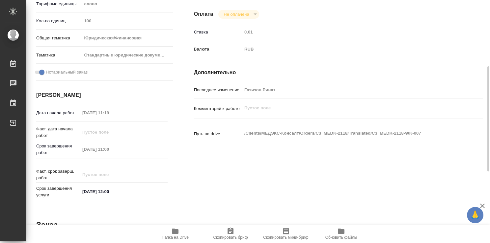
scroll to position [0, 0]
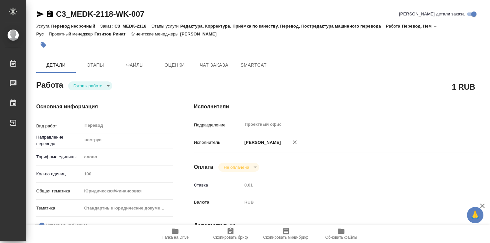
type textarea "x"
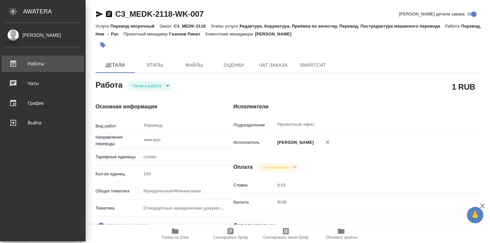
type textarea "x"
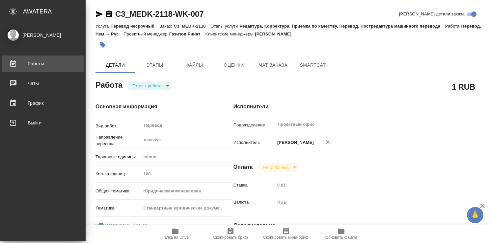
click at [37, 62] on div "Работы" at bounding box center [43, 64] width 76 height 10
type textarea "x"
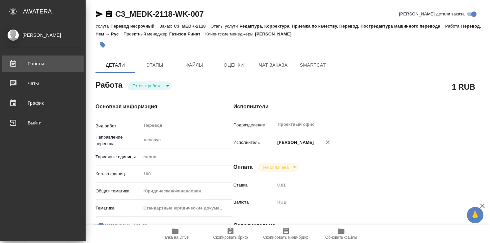
type textarea "x"
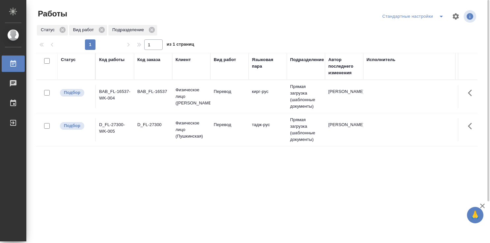
click at [420, 14] on div "Стандартные настройки" at bounding box center [413, 16] width 67 height 11
click at [434, 15] on button "split button" at bounding box center [440, 16] width 13 height 11
click at [422, 29] on li "Мои заказы" at bounding box center [413, 29] width 67 height 11
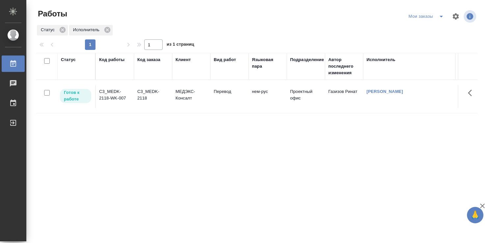
click at [69, 64] on div "Статус" at bounding box center [76, 67] width 31 height 20
click at [70, 61] on div "Статус" at bounding box center [68, 60] width 15 height 7
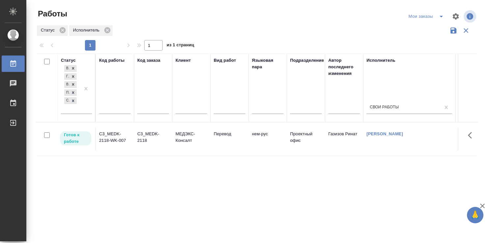
click at [193, 23] on div at bounding box center [259, 17] width 149 height 16
click at [412, 16] on div "Мои заказы" at bounding box center [427, 16] width 41 height 11
click at [412, 15] on div "Мои заказы" at bounding box center [427, 16] width 41 height 11
click at [437, 14] on icon "split button" at bounding box center [441, 17] width 8 height 8
click at [421, 28] on li "Стандартные настройки" at bounding box center [422, 29] width 63 height 11
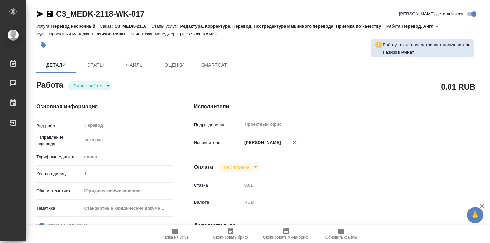
type textarea "x"
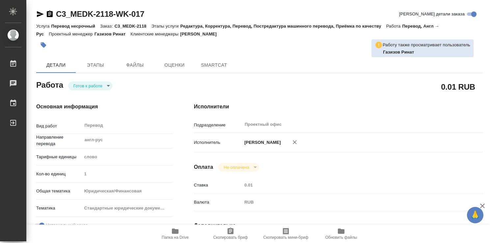
type textarea "x"
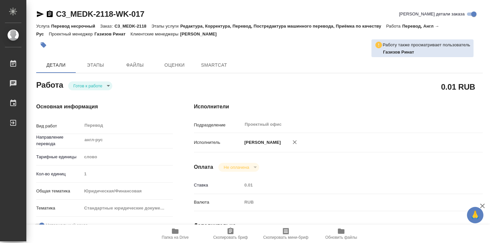
type textarea "x"
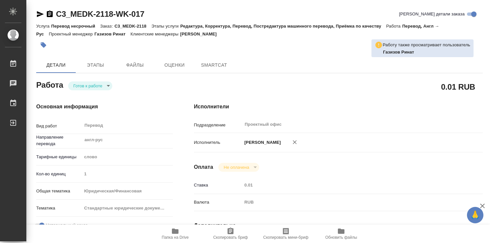
type textarea "x"
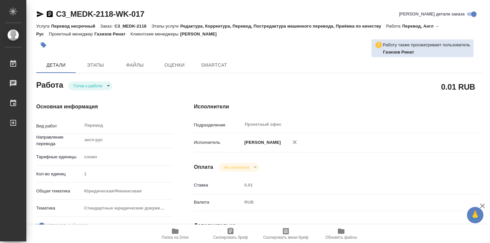
type textarea "x"
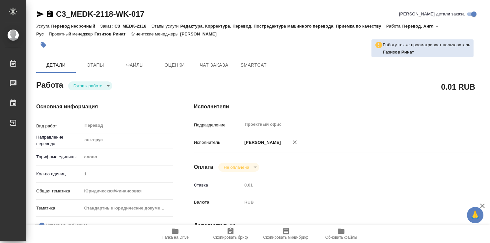
type textarea "x"
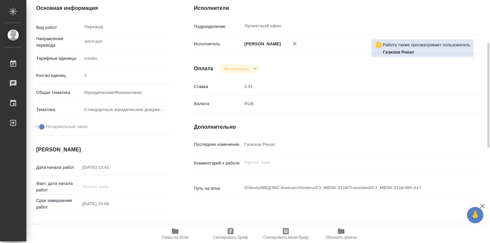
type textarea "x"
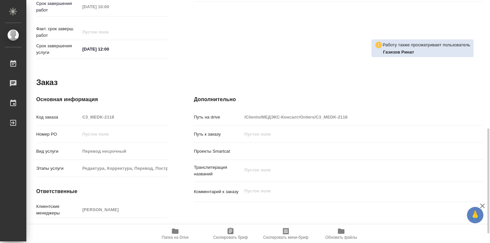
scroll to position [318, 0]
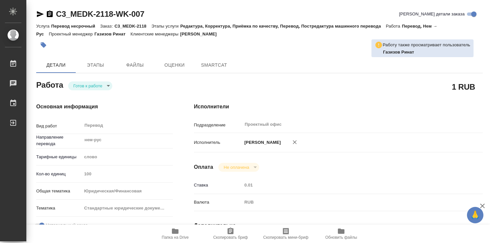
type textarea "x"
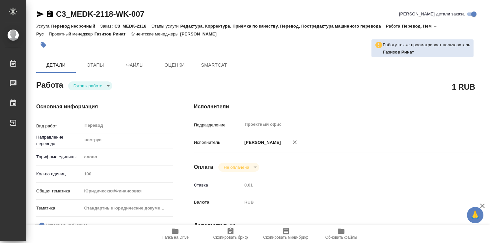
type textarea "x"
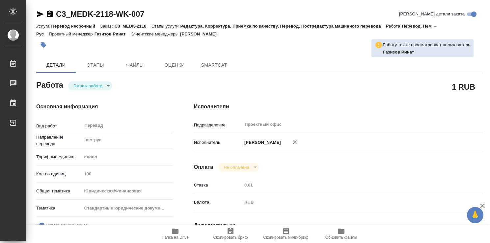
type textarea "x"
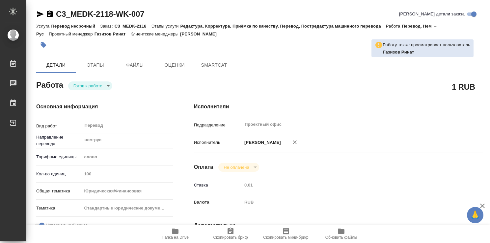
type textarea "x"
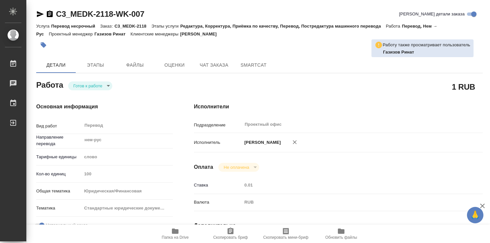
type textarea "x"
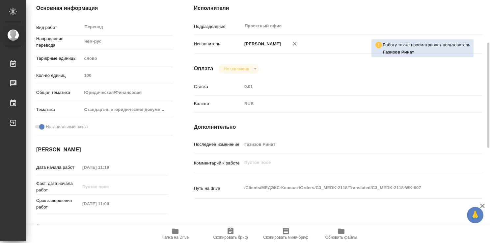
scroll to position [197, 0]
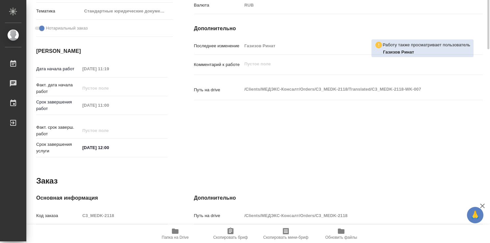
type textarea "x"
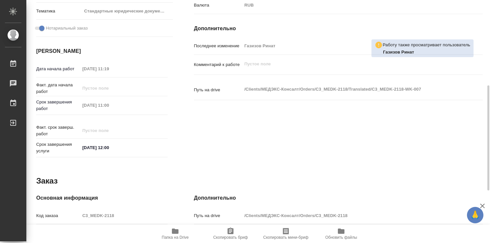
scroll to position [318, 0]
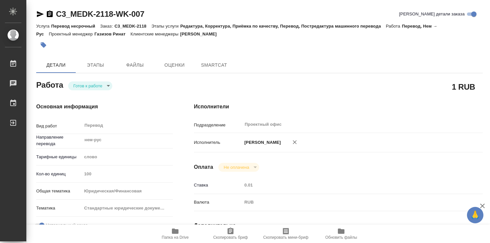
type textarea "x"
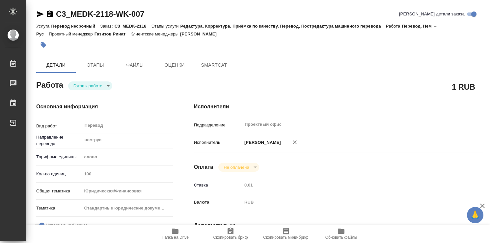
type textarea "x"
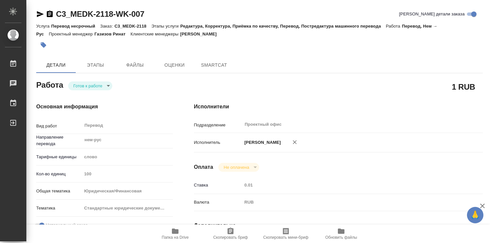
type textarea "x"
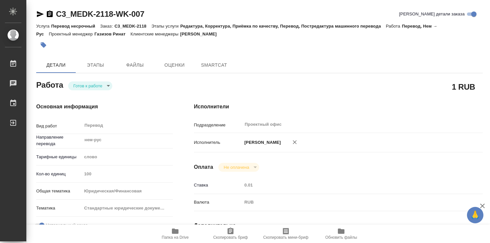
type textarea "x"
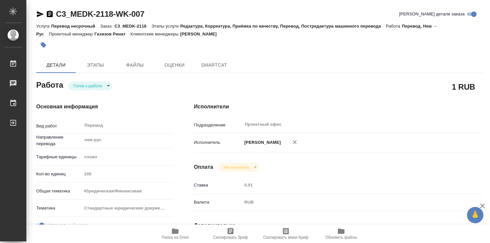
type textarea "x"
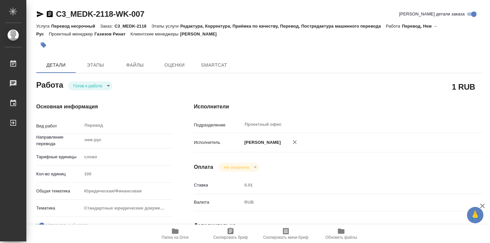
type textarea "x"
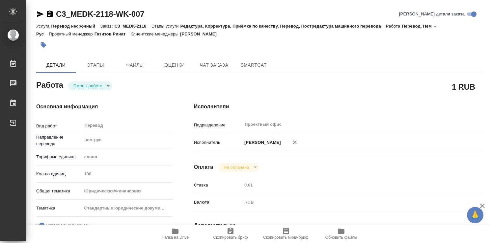
type textarea "x"
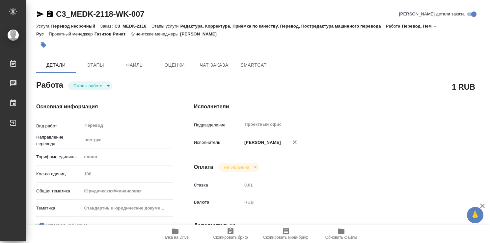
type textarea "x"
